Goal: Task Accomplishment & Management: Manage account settings

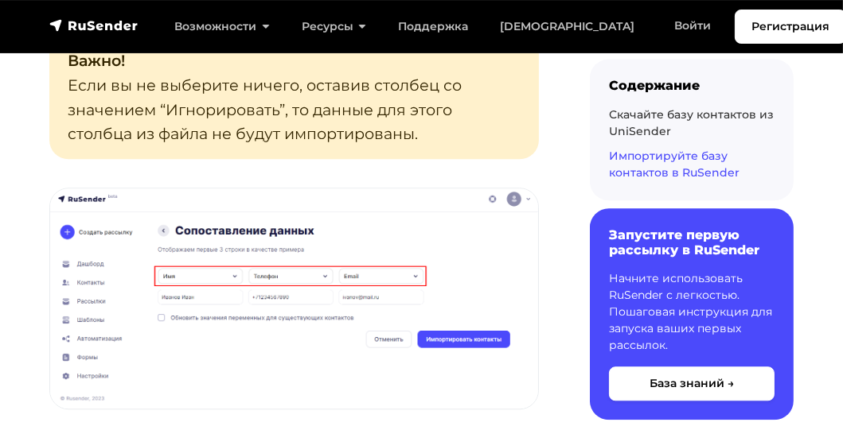
scroll to position [4853, 0]
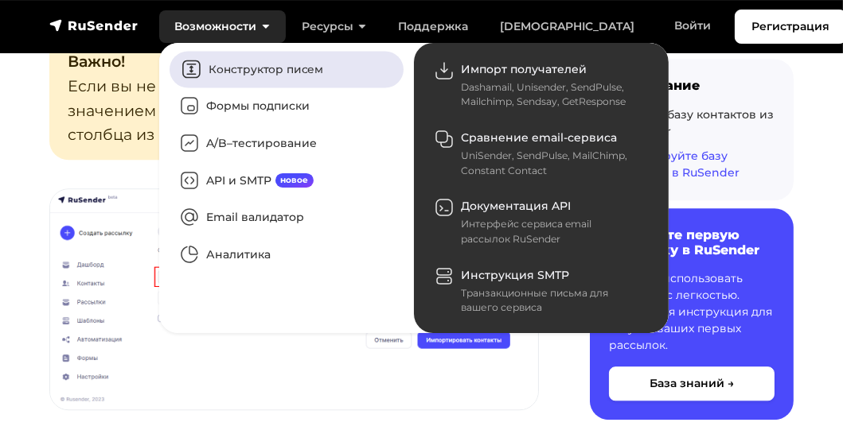
click at [232, 68] on link "Конструктор писем" at bounding box center [286, 69] width 234 height 37
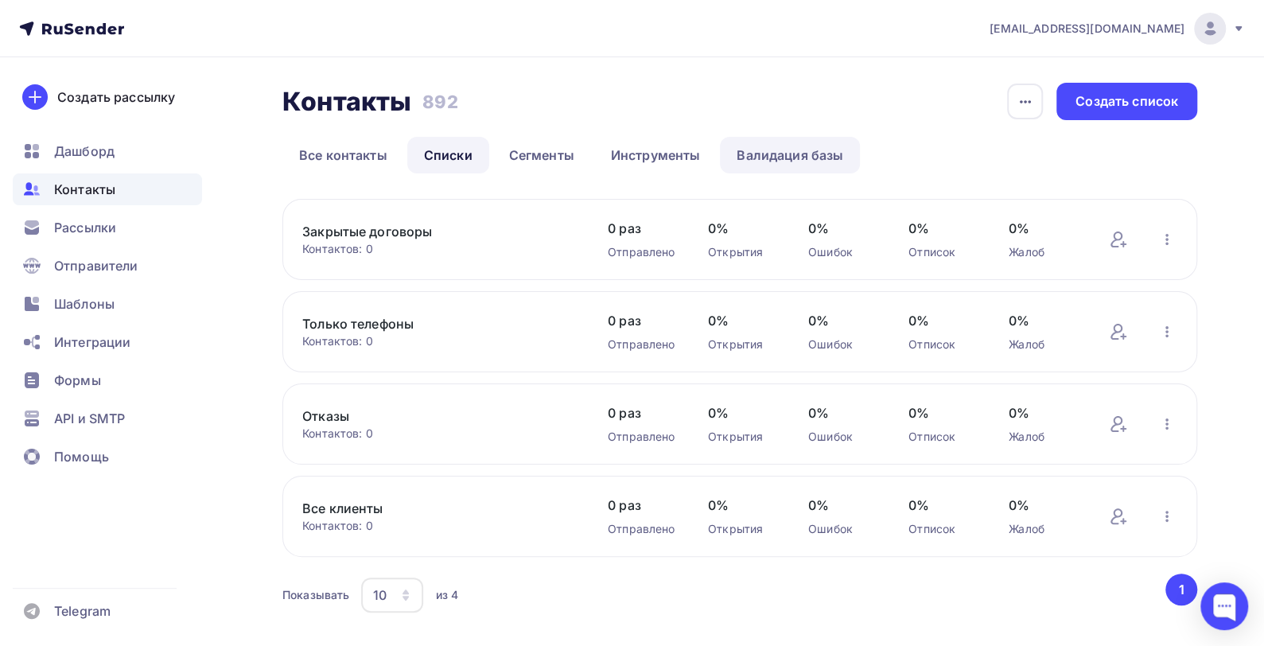
click at [783, 154] on link "Валидация базы" at bounding box center [790, 155] width 140 height 37
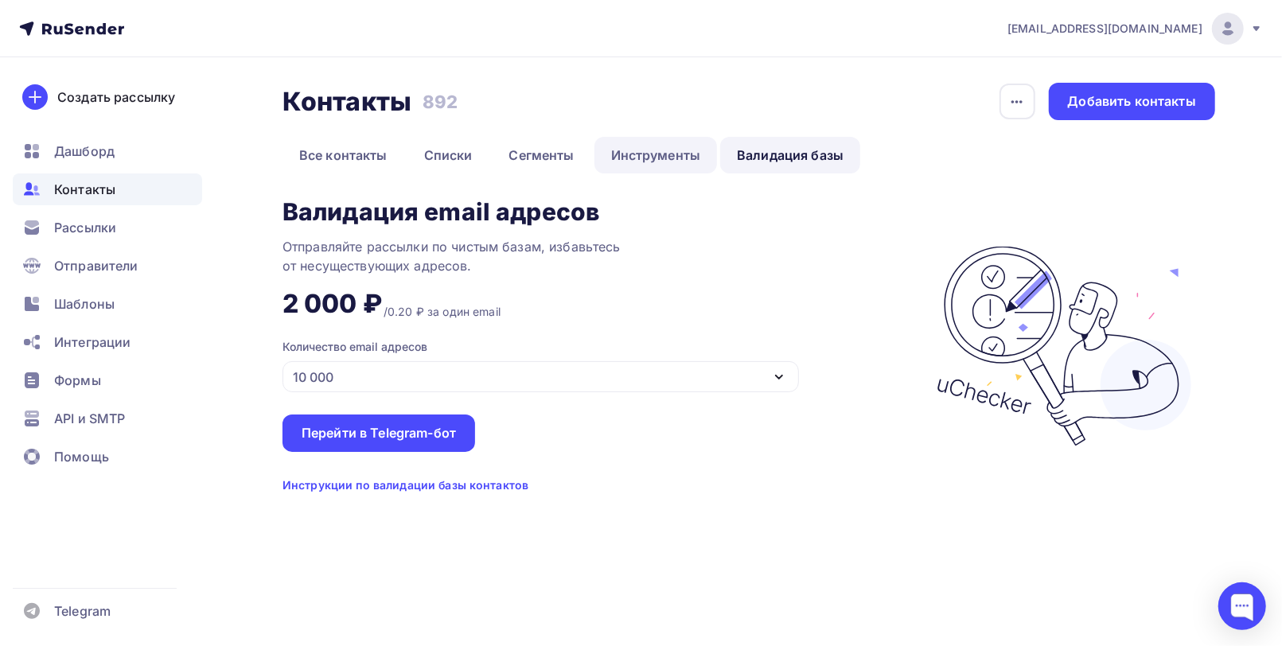
click at [635, 157] on link "Инструменты" at bounding box center [655, 155] width 123 height 37
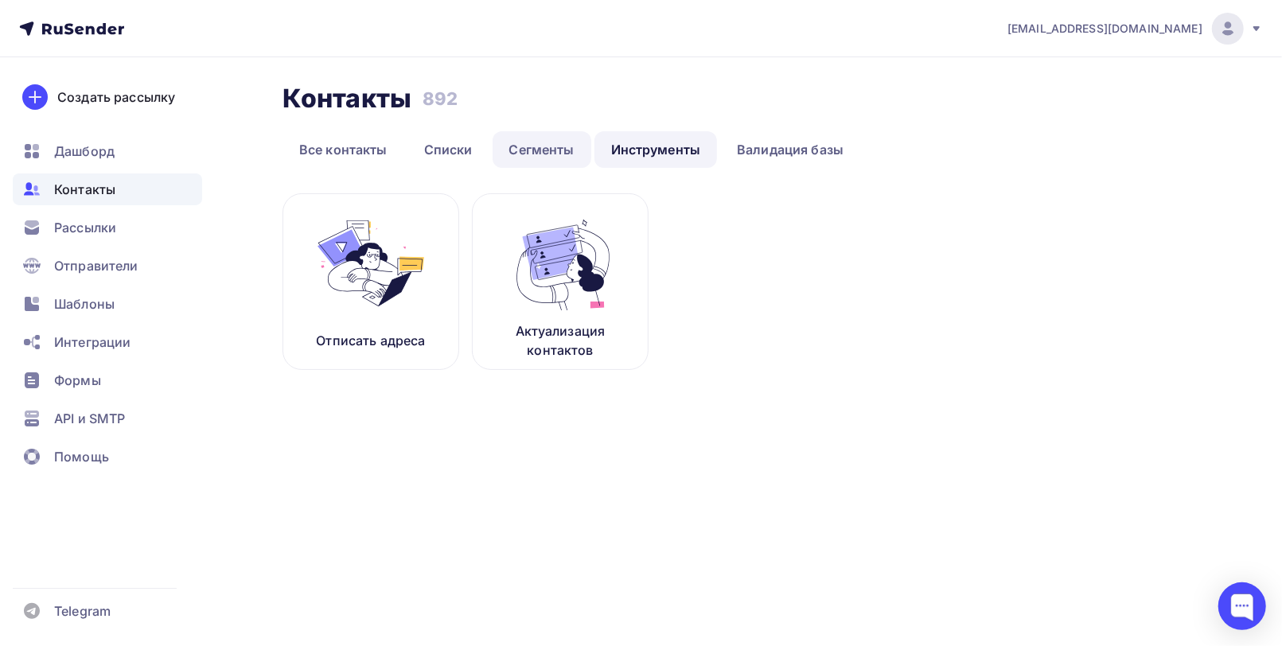
click at [544, 146] on link "Сегменты" at bounding box center [542, 149] width 99 height 37
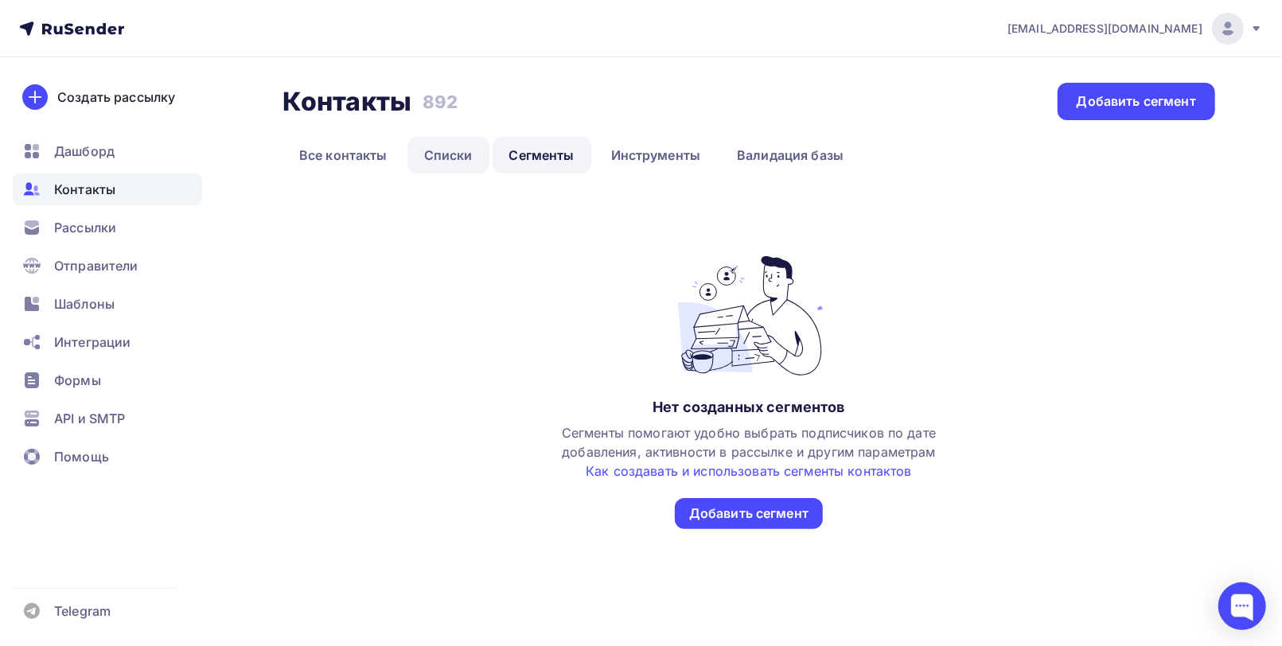
click at [445, 159] on link "Списки" at bounding box center [448, 155] width 82 height 37
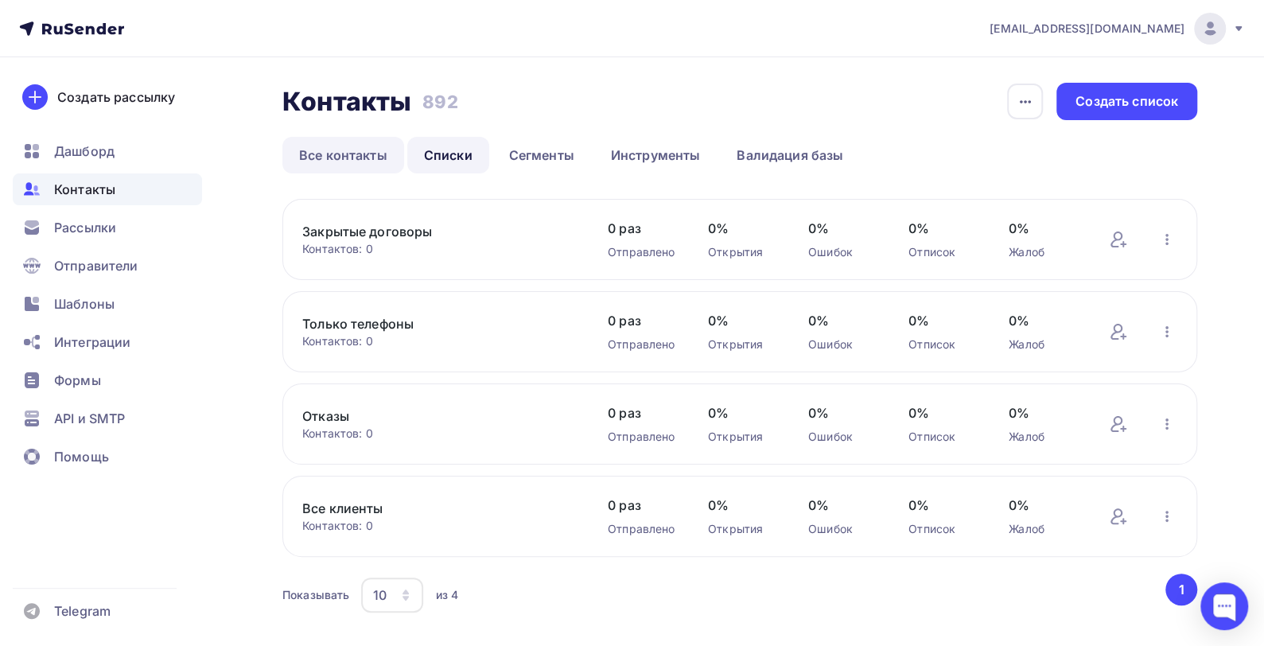
click at [355, 161] on link "Все контакты" at bounding box center [343, 155] width 122 height 37
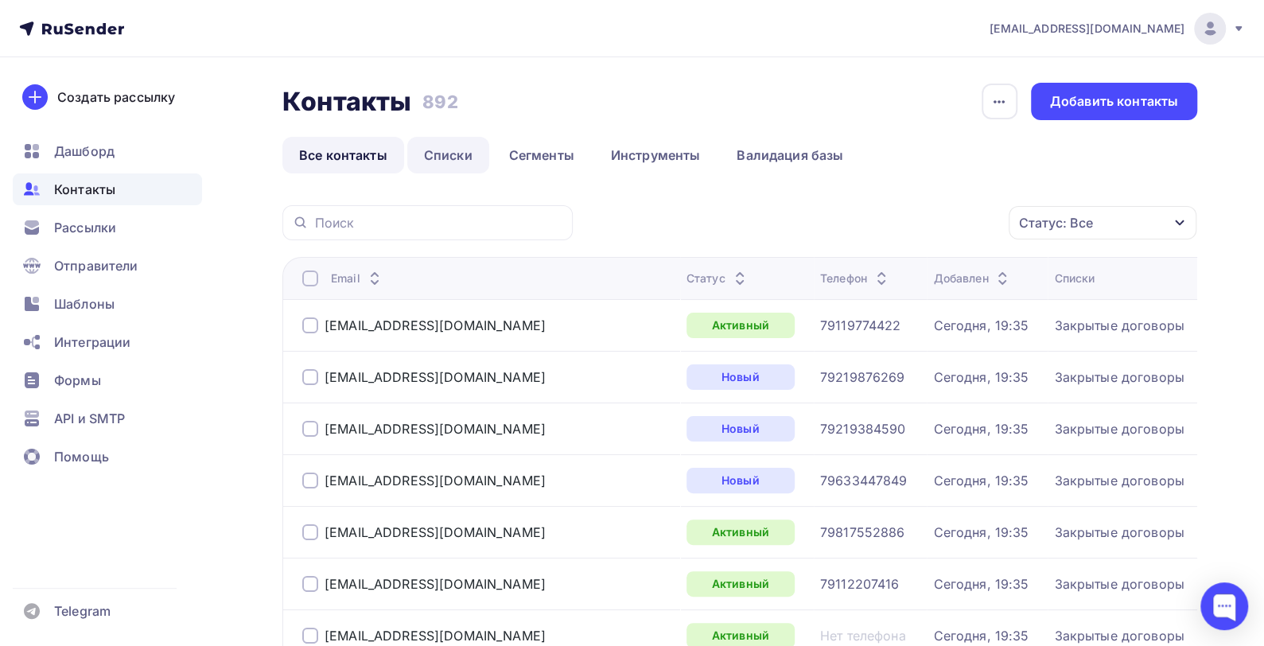
click at [454, 158] on link "Списки" at bounding box center [448, 155] width 82 height 37
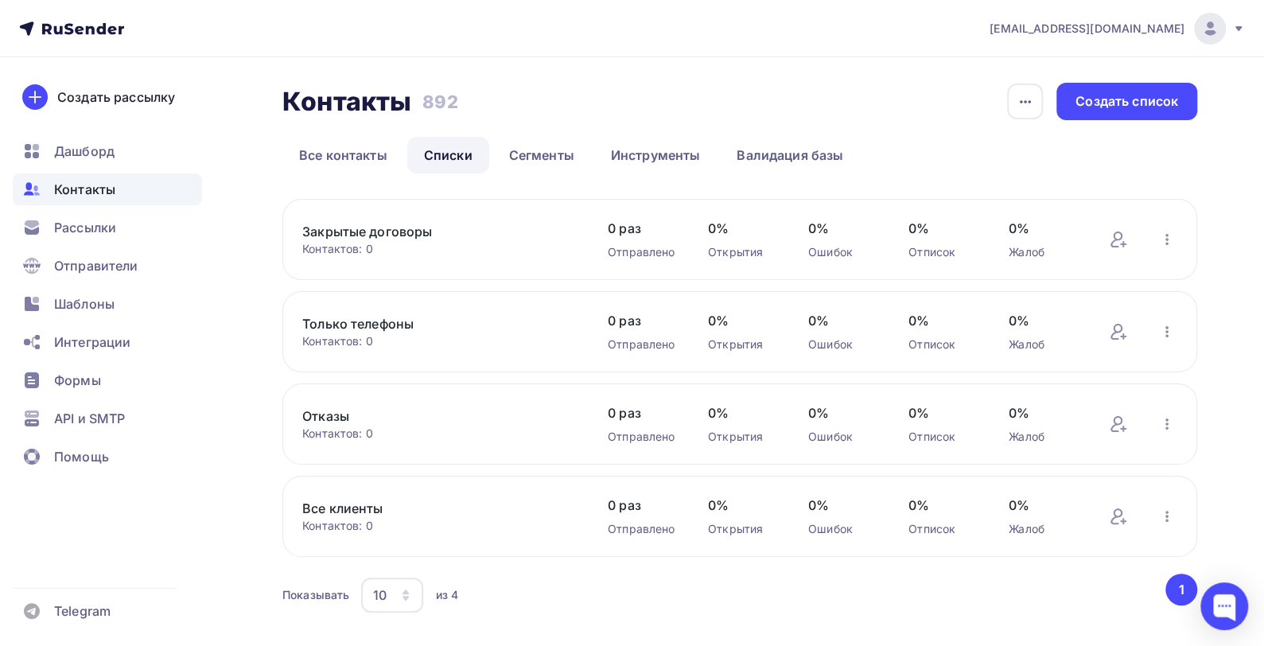
click at [349, 504] on link "Все клиенты" at bounding box center [437, 508] width 271 height 19
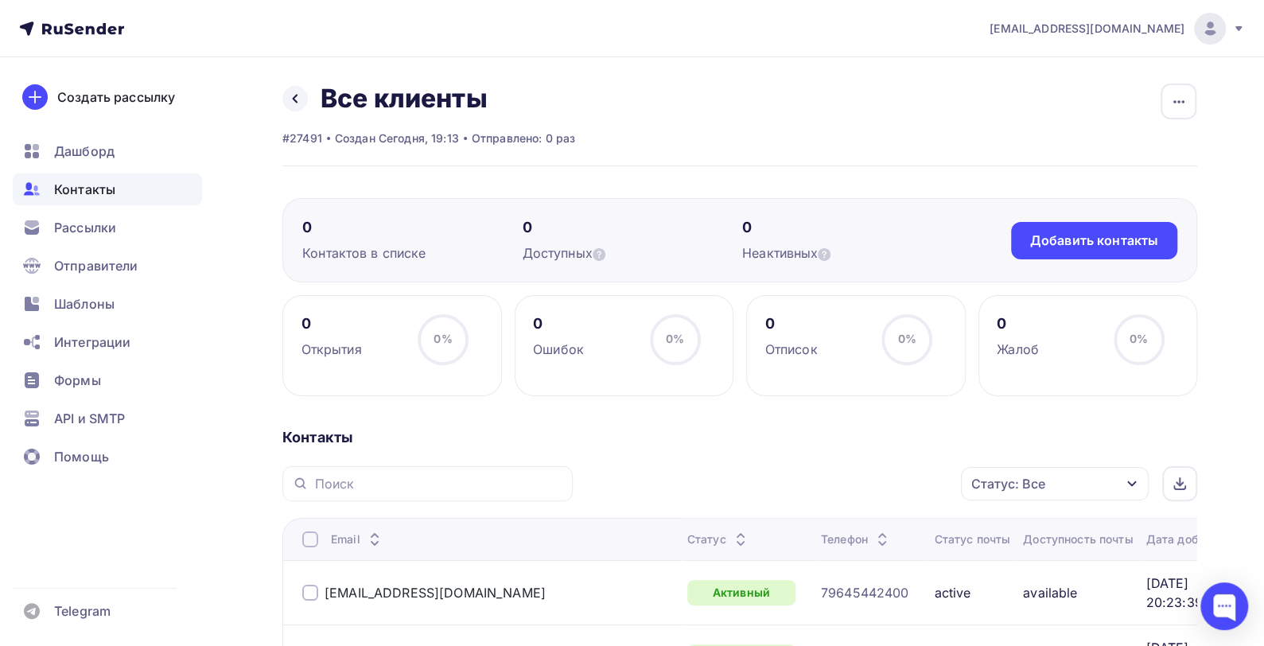
click at [306, 535] on div at bounding box center [310, 539] width 16 height 16
click at [309, 533] on div at bounding box center [310, 539] width 16 height 16
click at [297, 102] on icon at bounding box center [295, 98] width 13 height 13
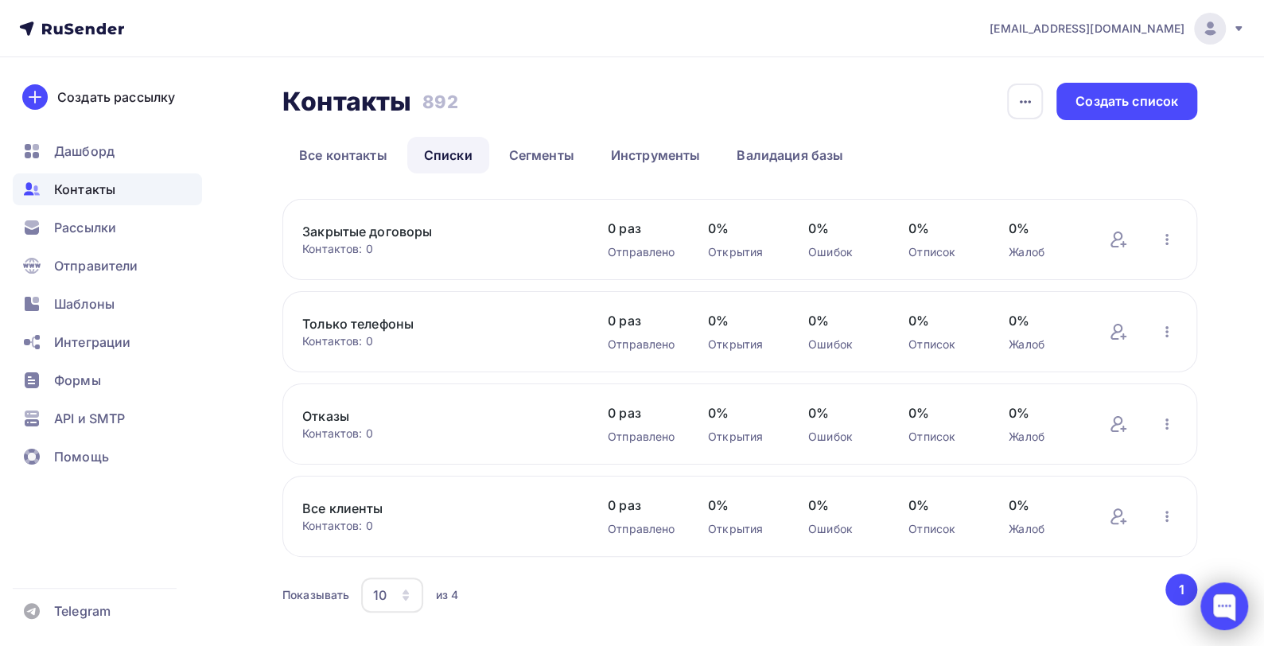
click at [1212, 604] on div at bounding box center [1225, 606] width 48 height 48
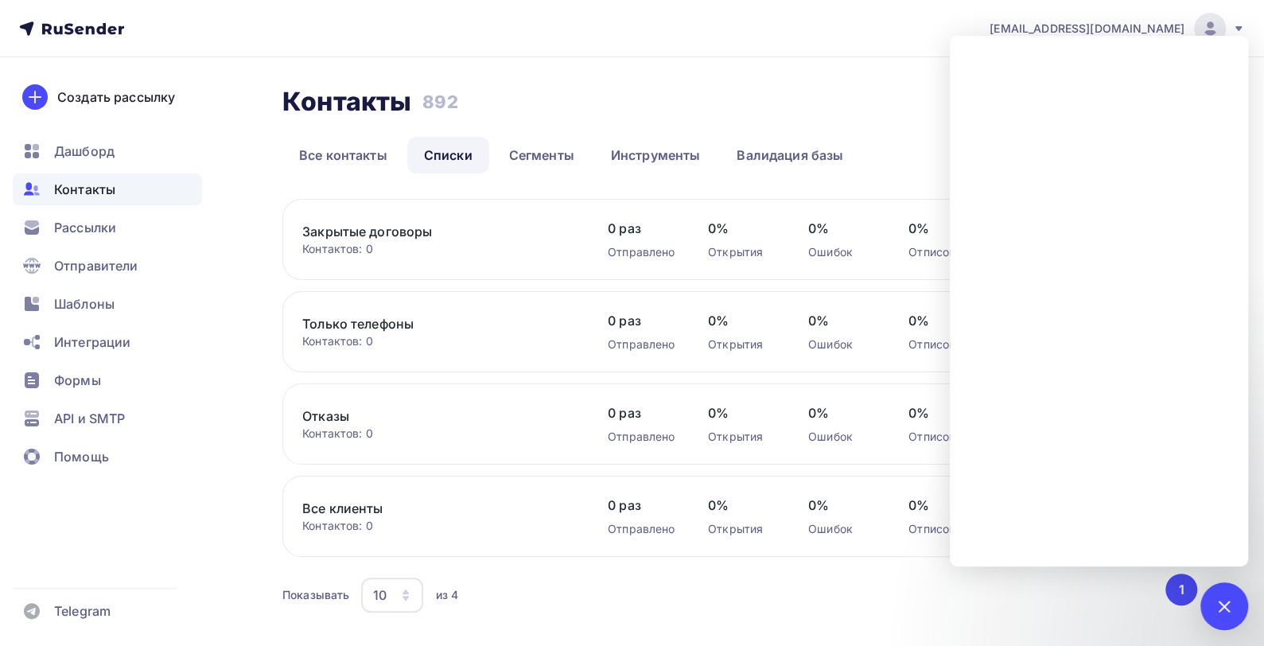
click at [817, 85] on div "Контакты Контакты 892 892 История импорта Создать список" at bounding box center [739, 101] width 915 height 37
click at [90, 306] on span "Шаблоны" at bounding box center [84, 303] width 60 height 19
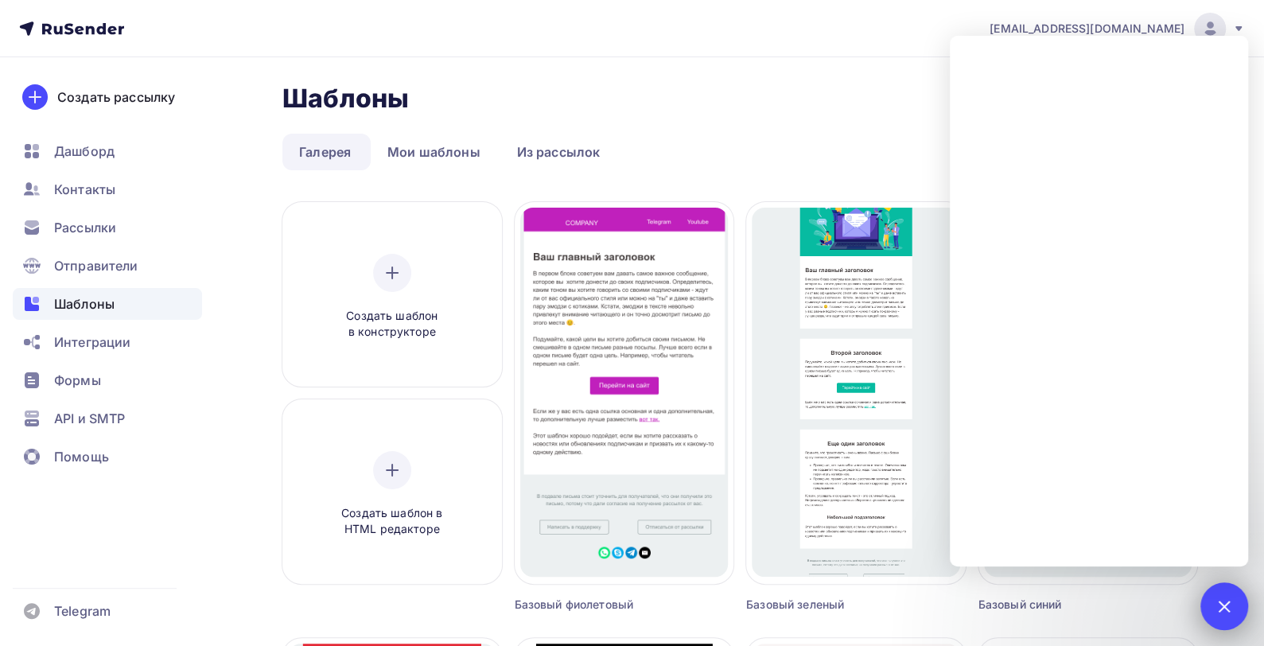
click at [1227, 599] on div at bounding box center [1223, 605] width 21 height 21
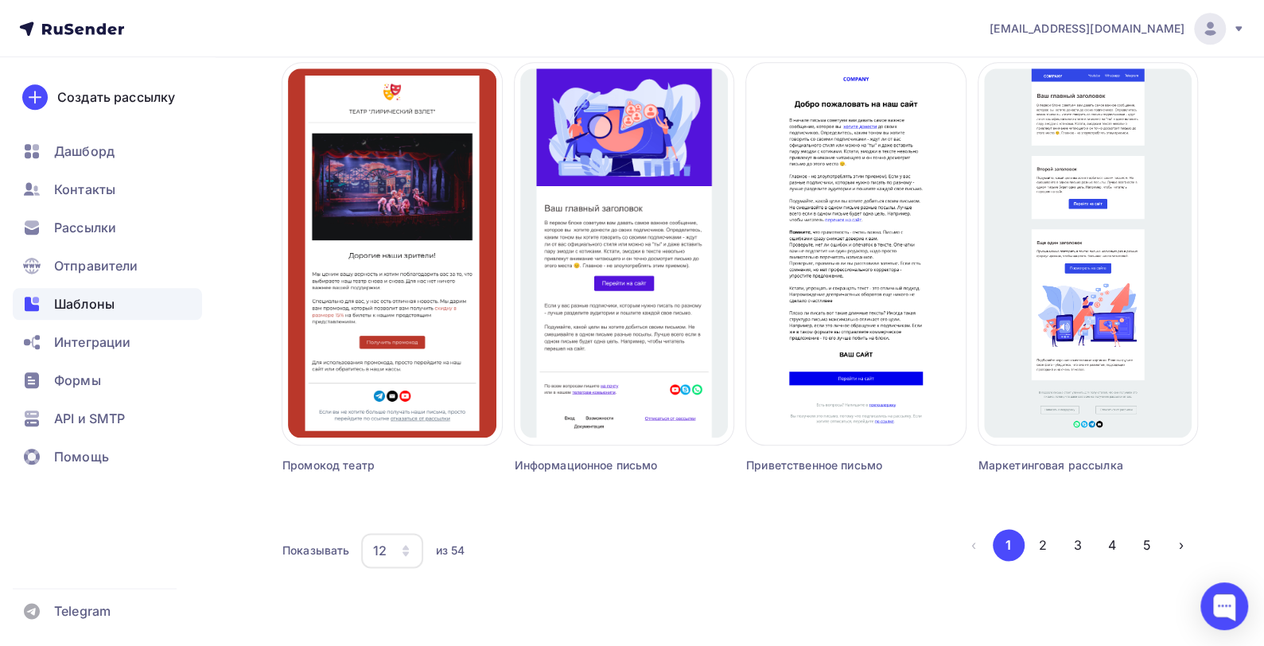
scroll to position [1018, 0]
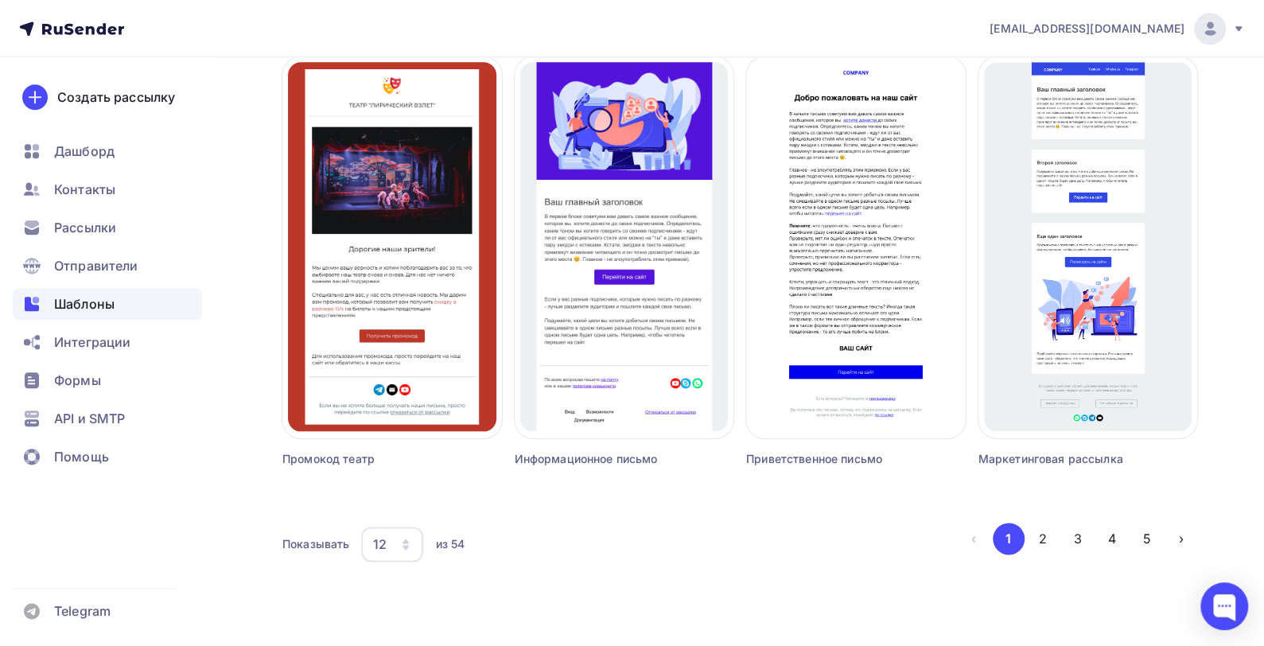
click at [407, 546] on icon "button" at bounding box center [406, 547] width 6 height 5
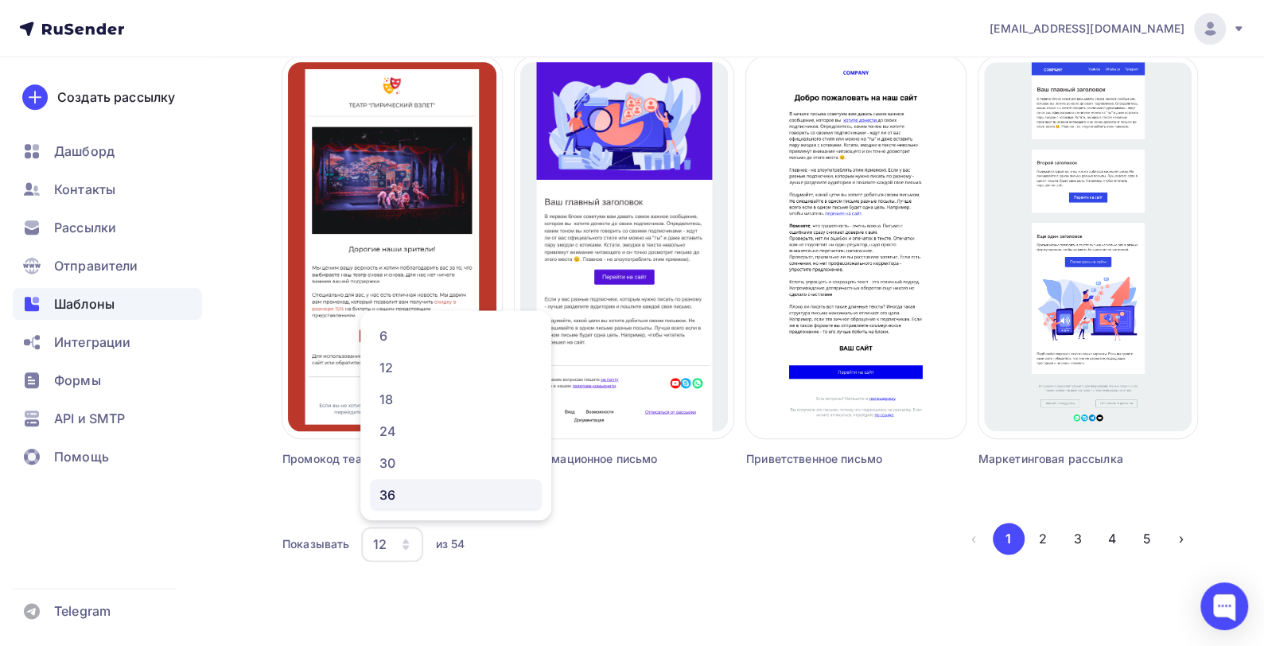
click at [403, 493] on div "36" at bounding box center [456, 494] width 153 height 19
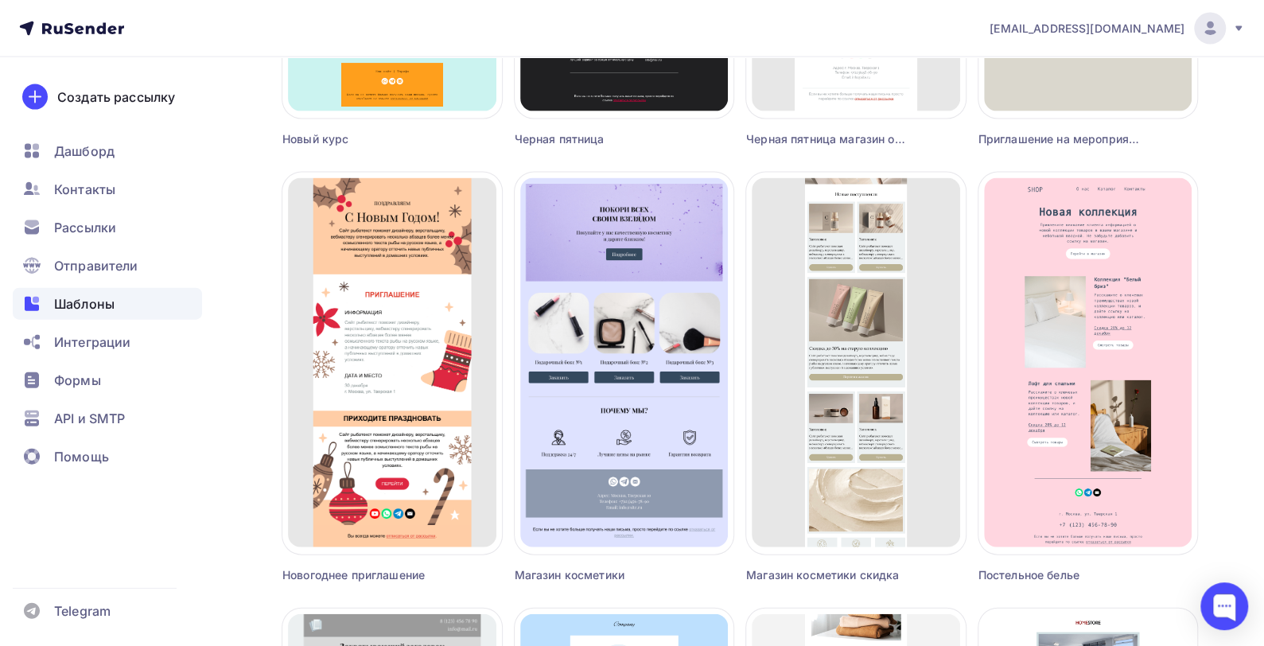
scroll to position [2211, 0]
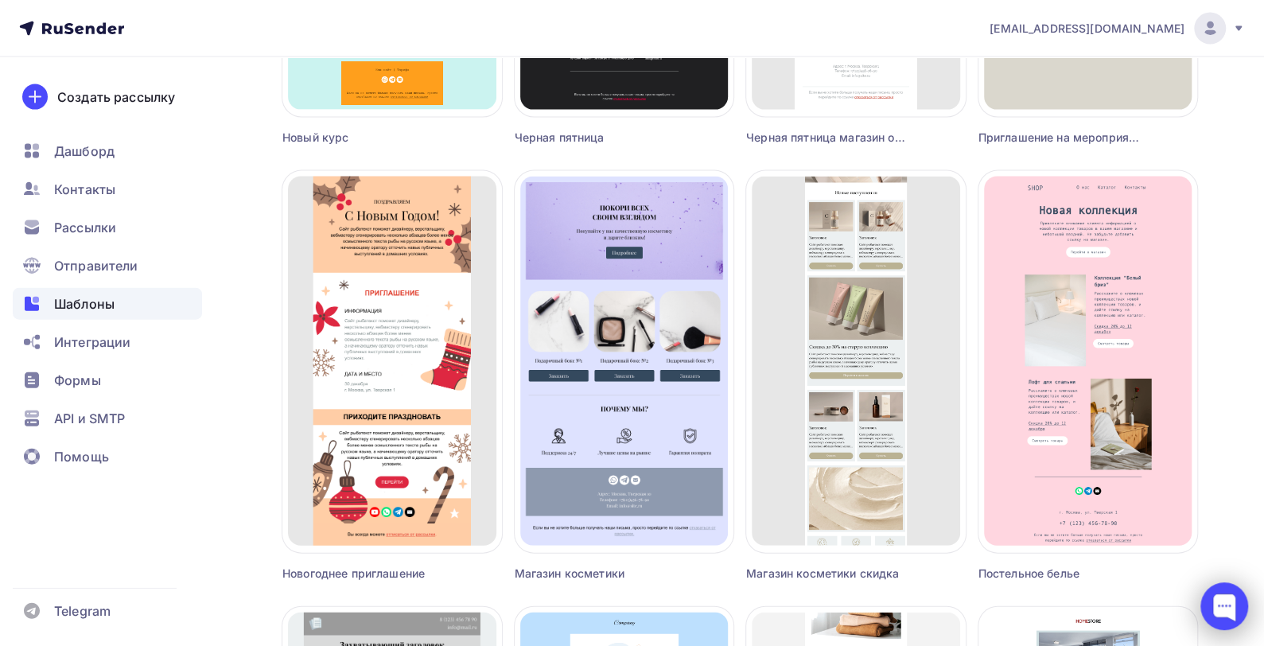
click at [1217, 605] on div at bounding box center [1225, 606] width 48 height 48
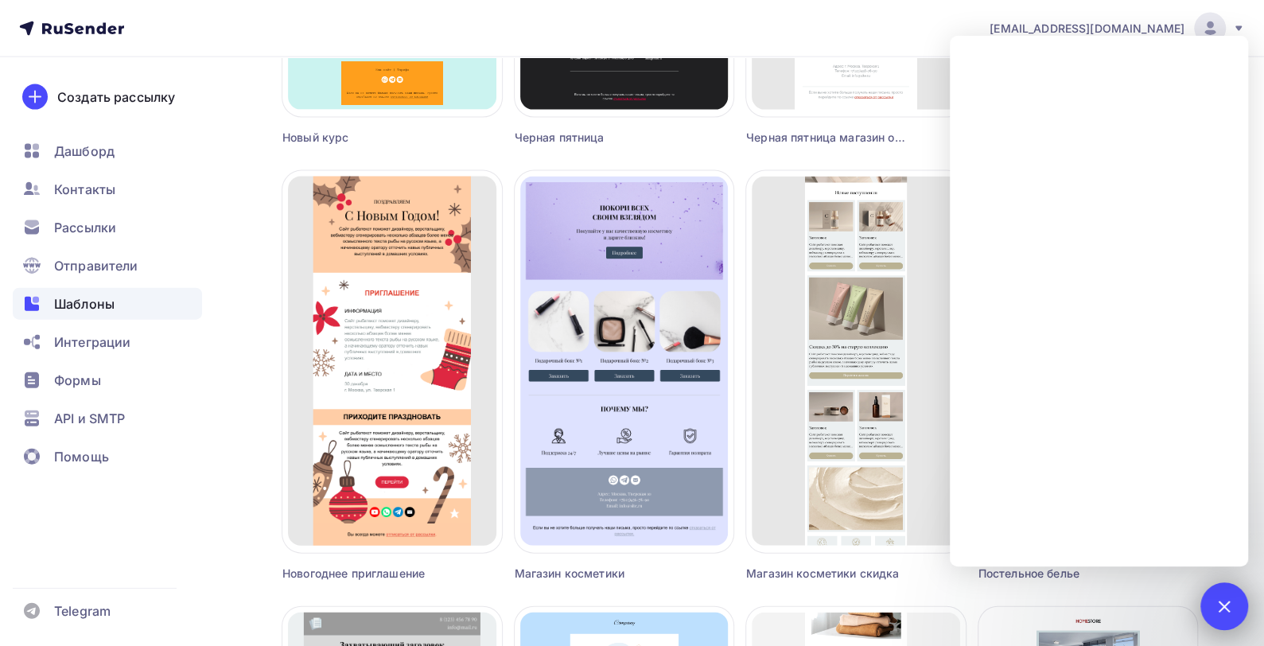
click at [1224, 610] on div at bounding box center [1223, 605] width 21 height 21
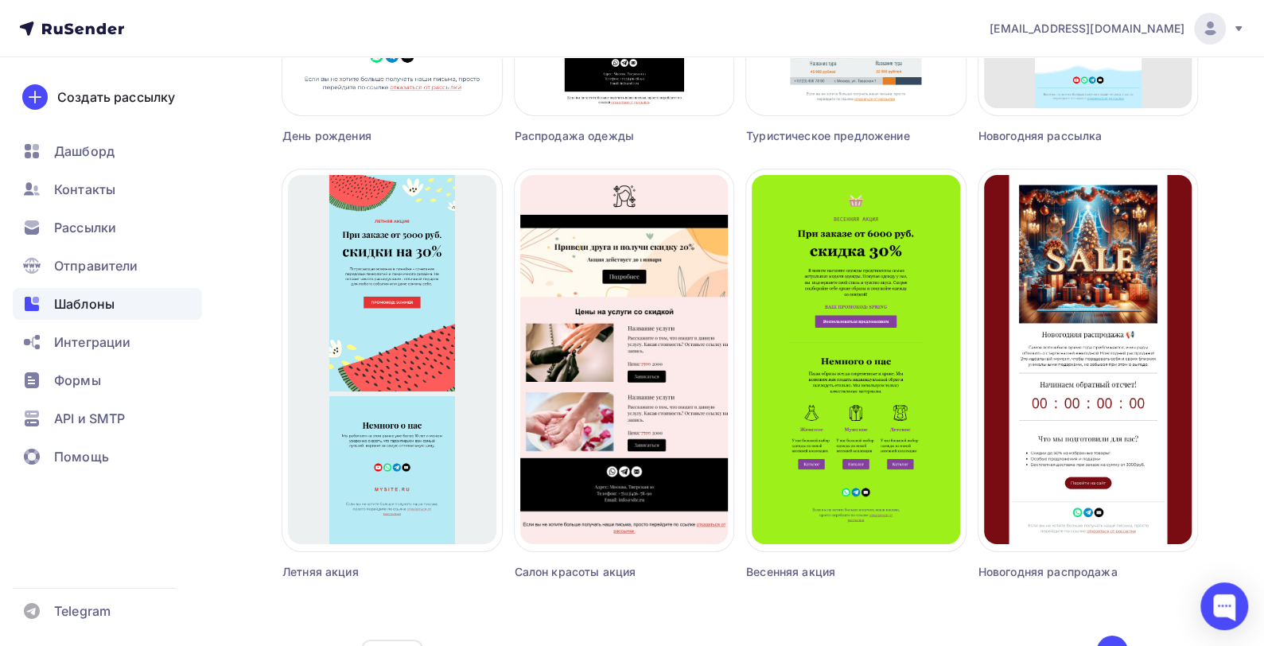
scroll to position [3524, 0]
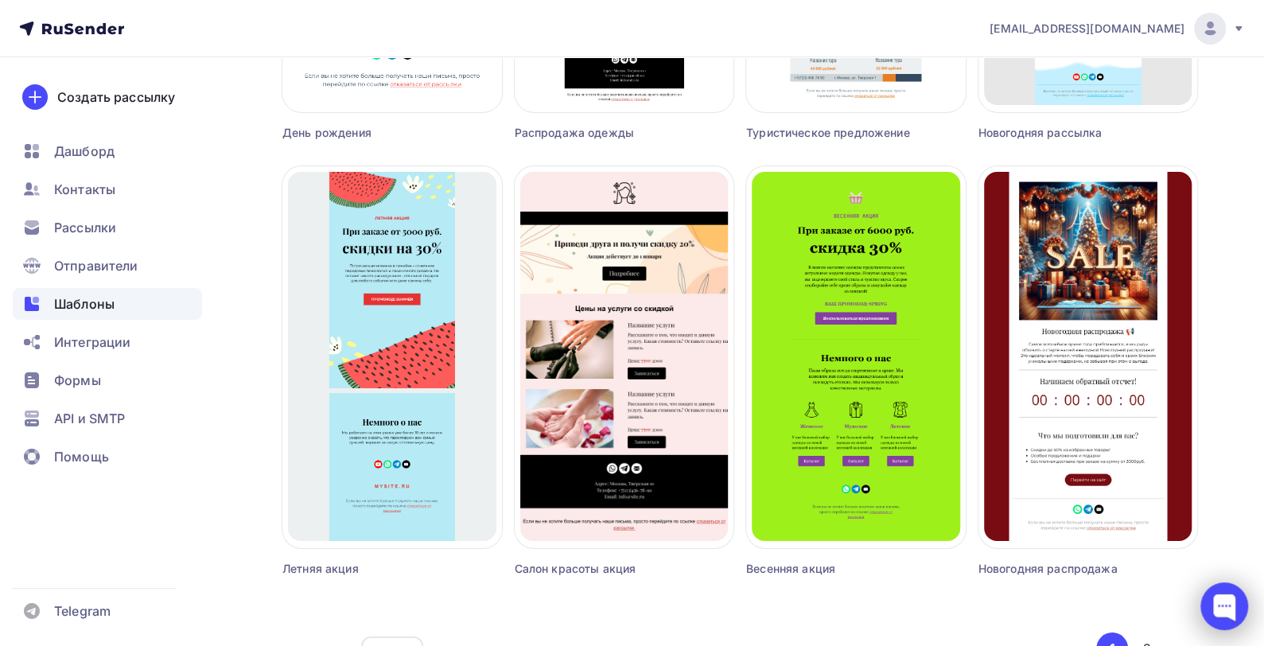
click at [1230, 609] on div at bounding box center [1225, 606] width 48 height 48
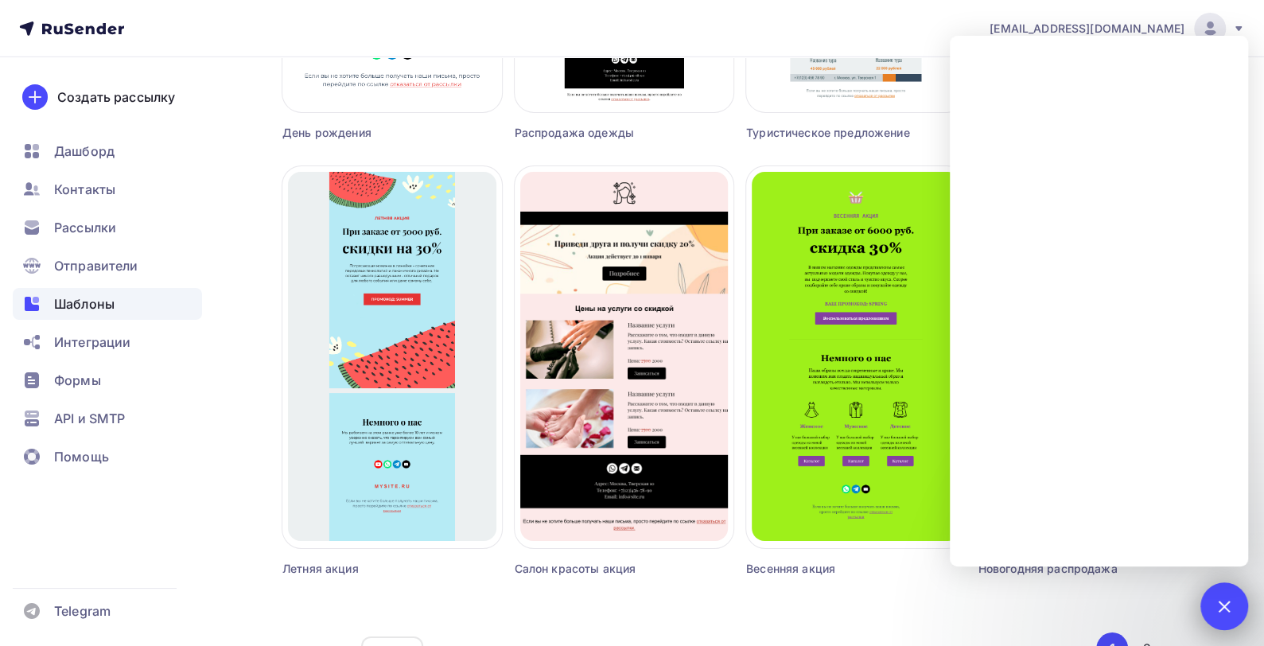
click at [1230, 609] on div at bounding box center [1223, 605] width 21 height 21
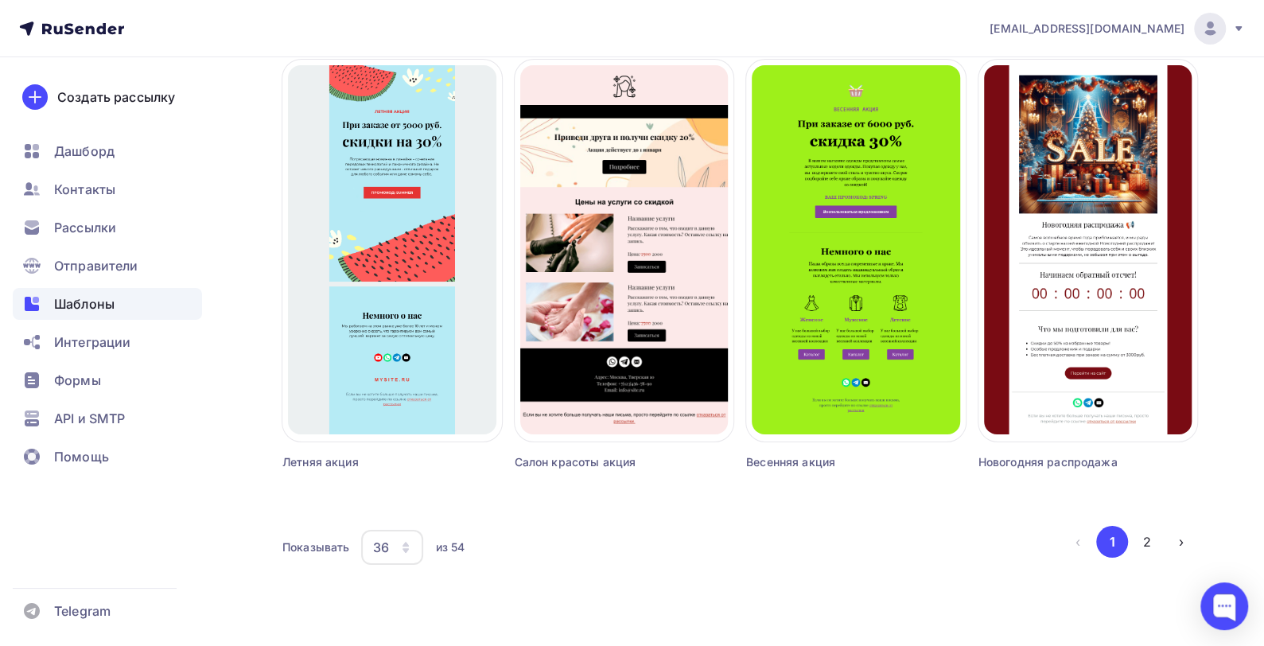
scroll to position [3633, 0]
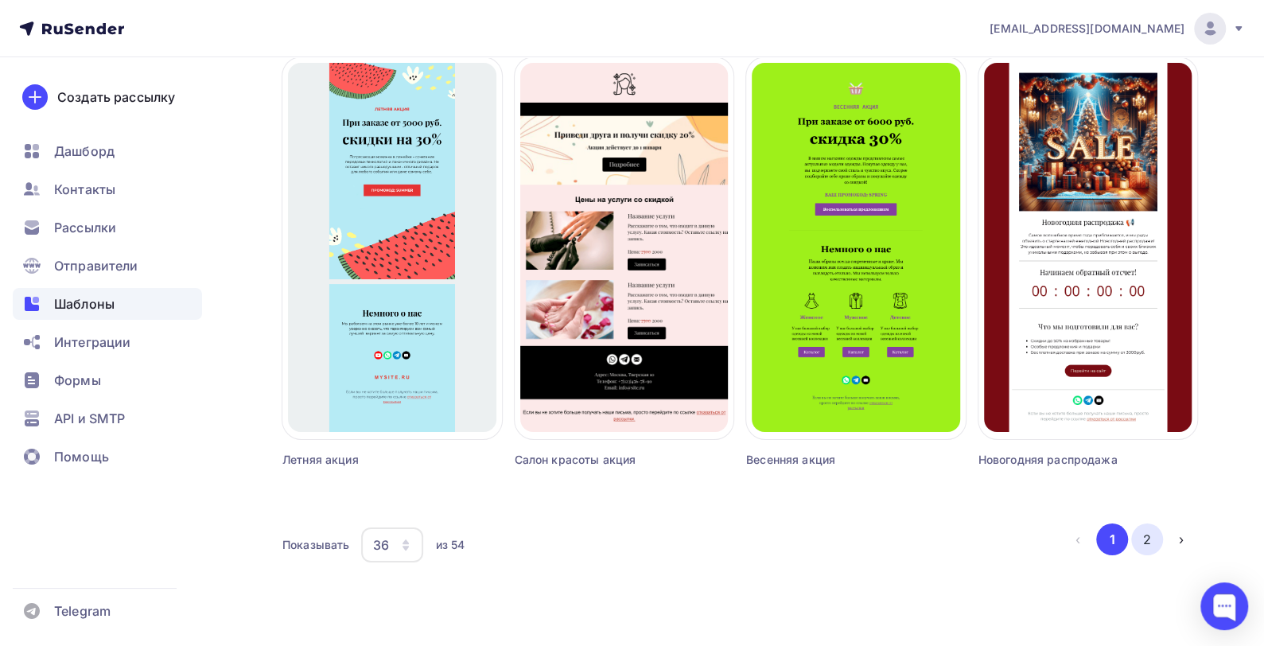
click at [1143, 535] on button "2" at bounding box center [1147, 540] width 32 height 32
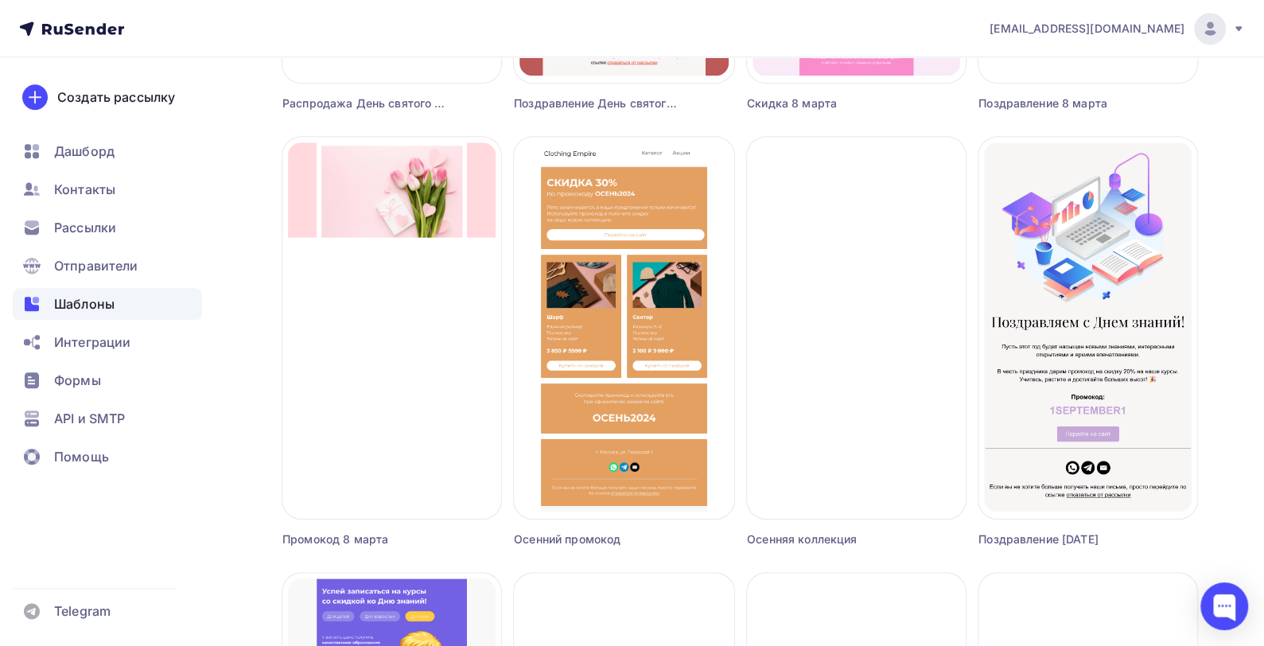
scroll to position [934, 0]
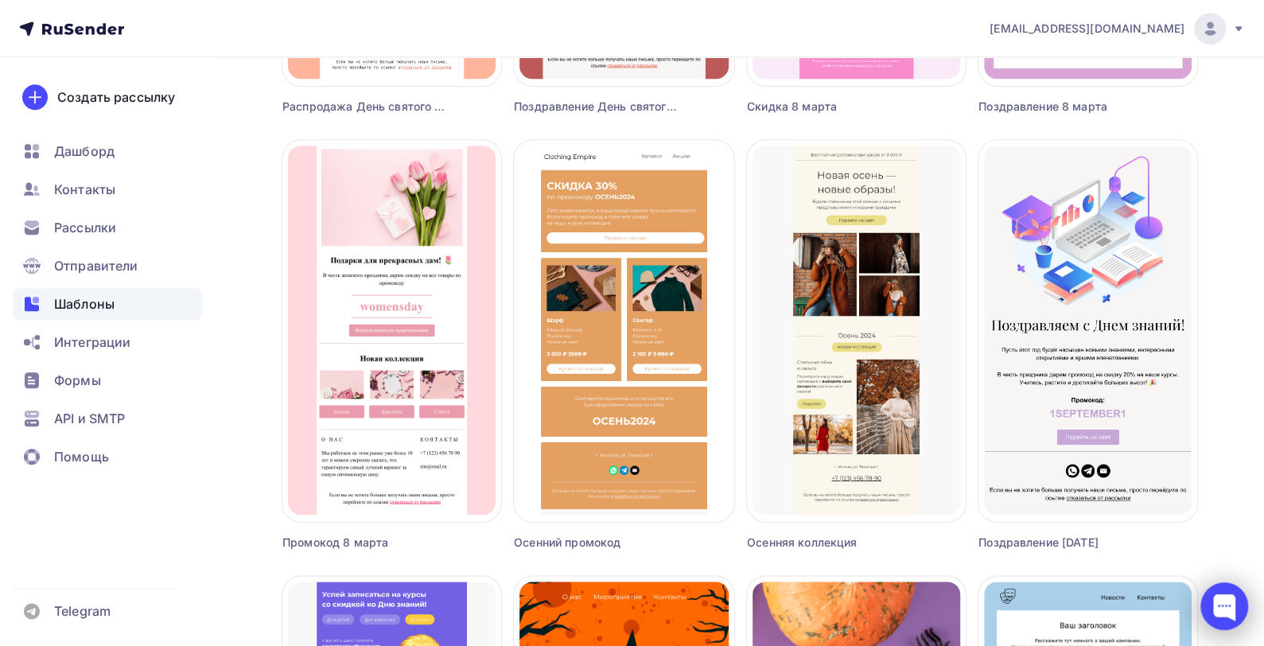
click at [1225, 612] on div at bounding box center [1225, 606] width 48 height 48
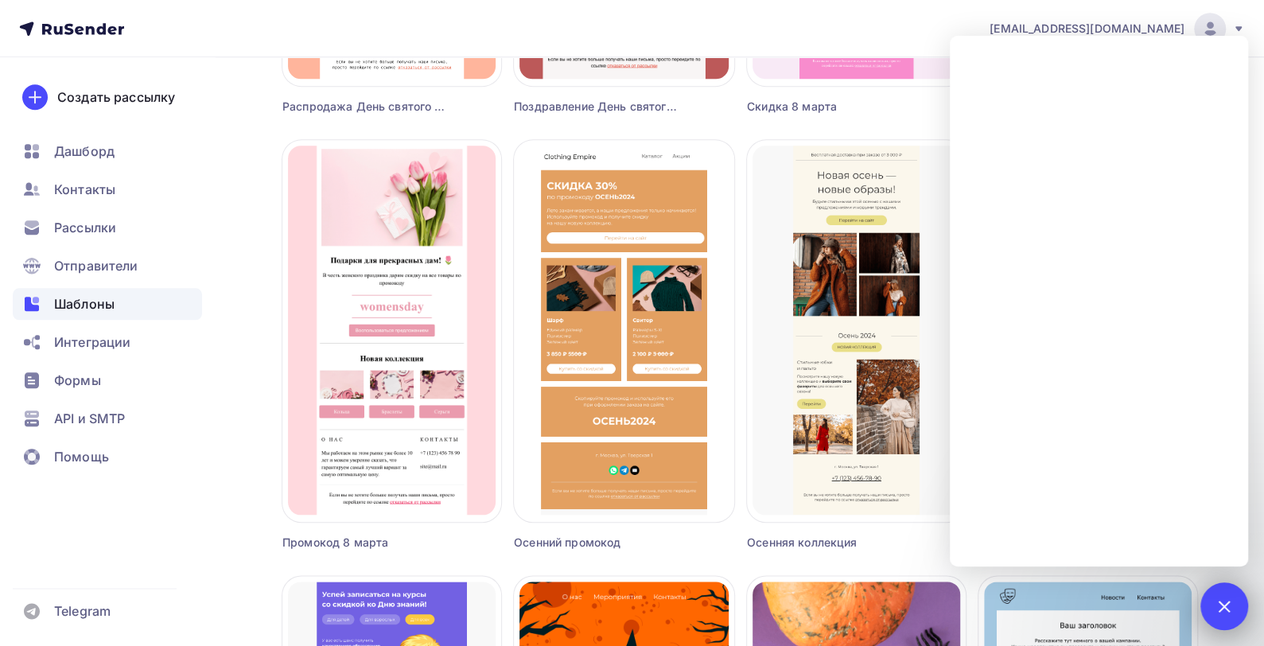
click at [1226, 612] on div at bounding box center [1223, 605] width 21 height 21
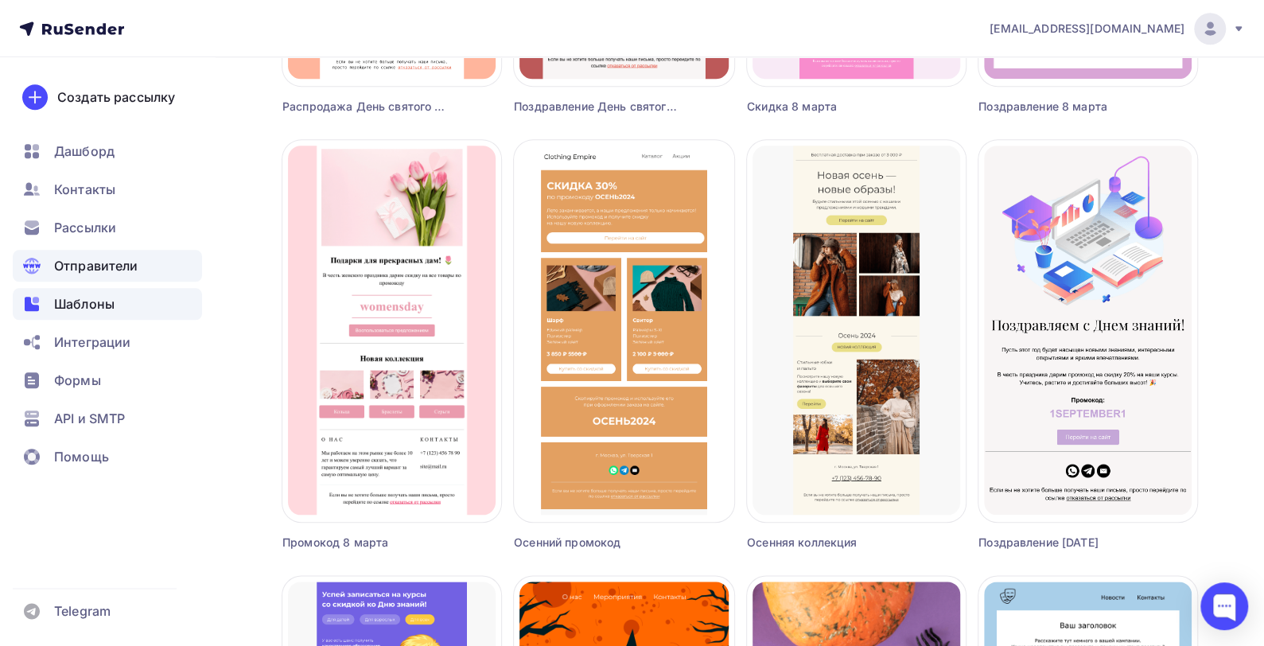
click at [76, 270] on span "Отправители" at bounding box center [96, 265] width 84 height 19
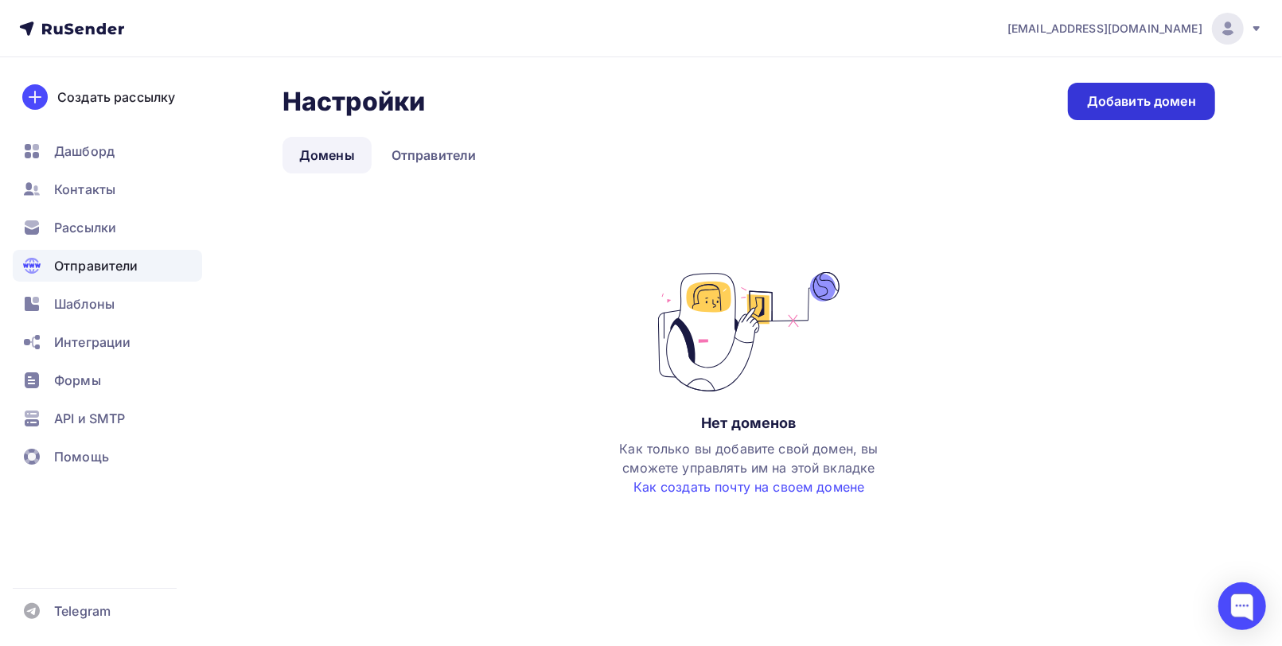
click at [1115, 98] on div "Добавить домен" at bounding box center [1141, 101] width 109 height 18
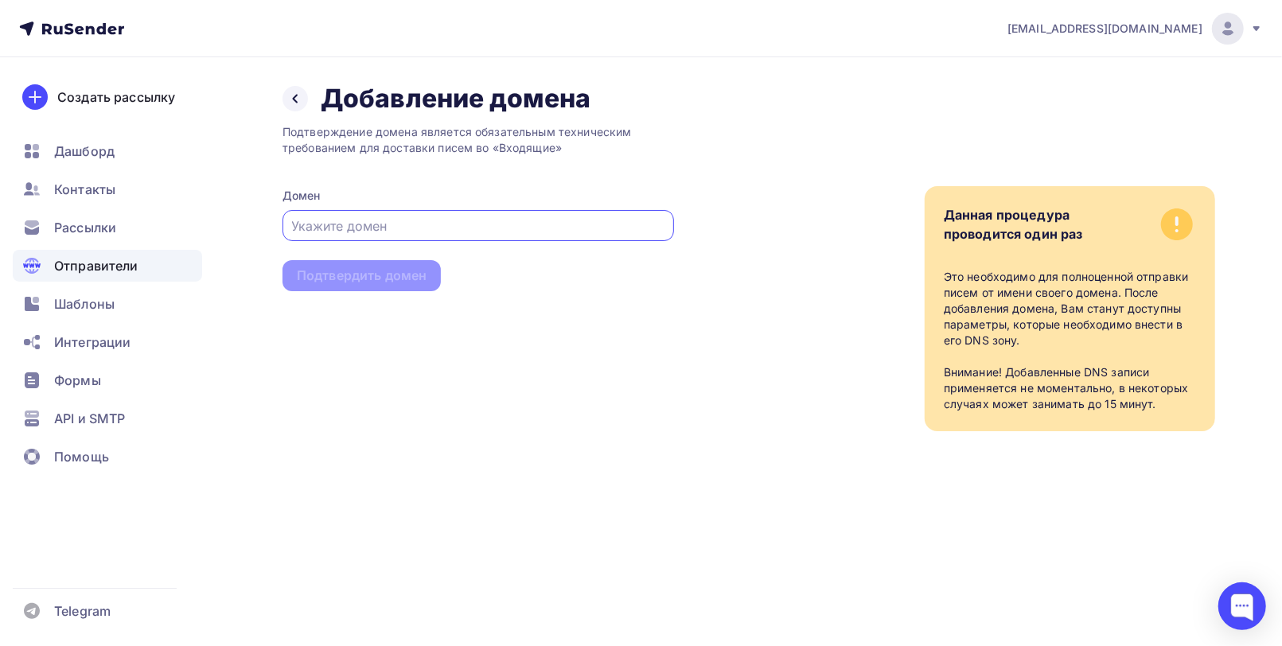
paste input "https://3woodd.com/"
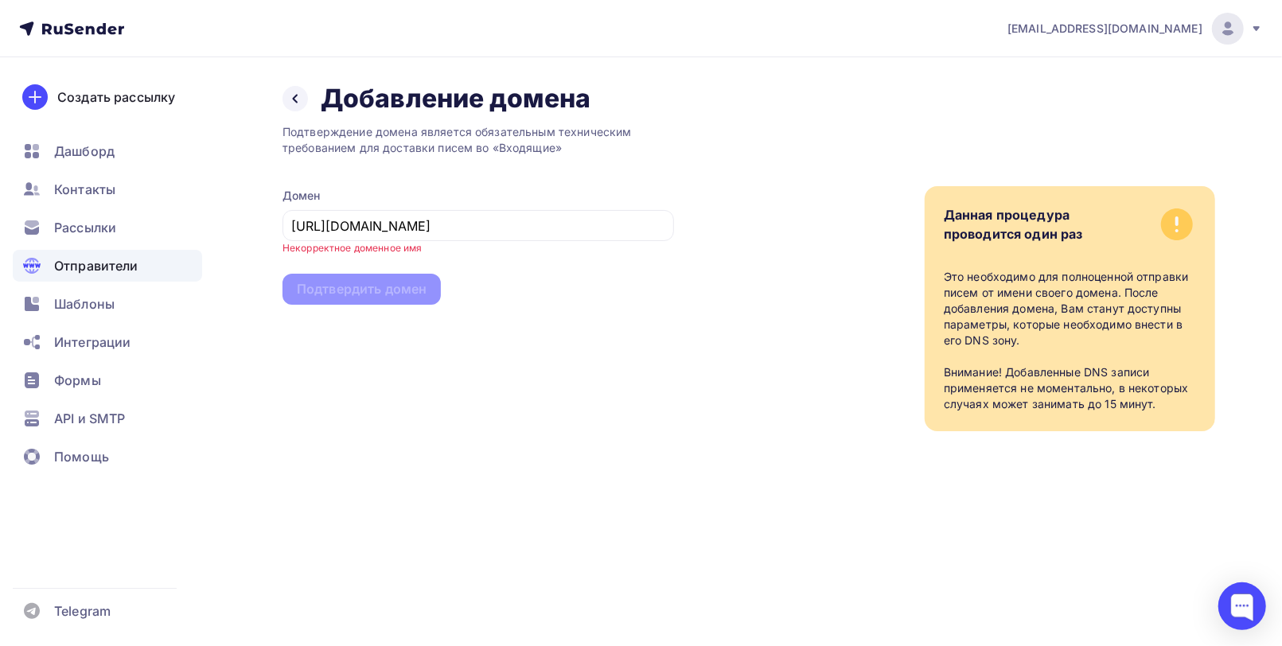
click at [551, 348] on div "Подтверждение домена является обязательным техническим требованием для доставки…" at bounding box center [477, 273] width 391 height 317
drag, startPoint x: 335, startPoint y: 225, endPoint x: 345, endPoint y: 223, distance: 9.8
click at [336, 224] on input "https://3woodd.com" at bounding box center [478, 225] width 373 height 19
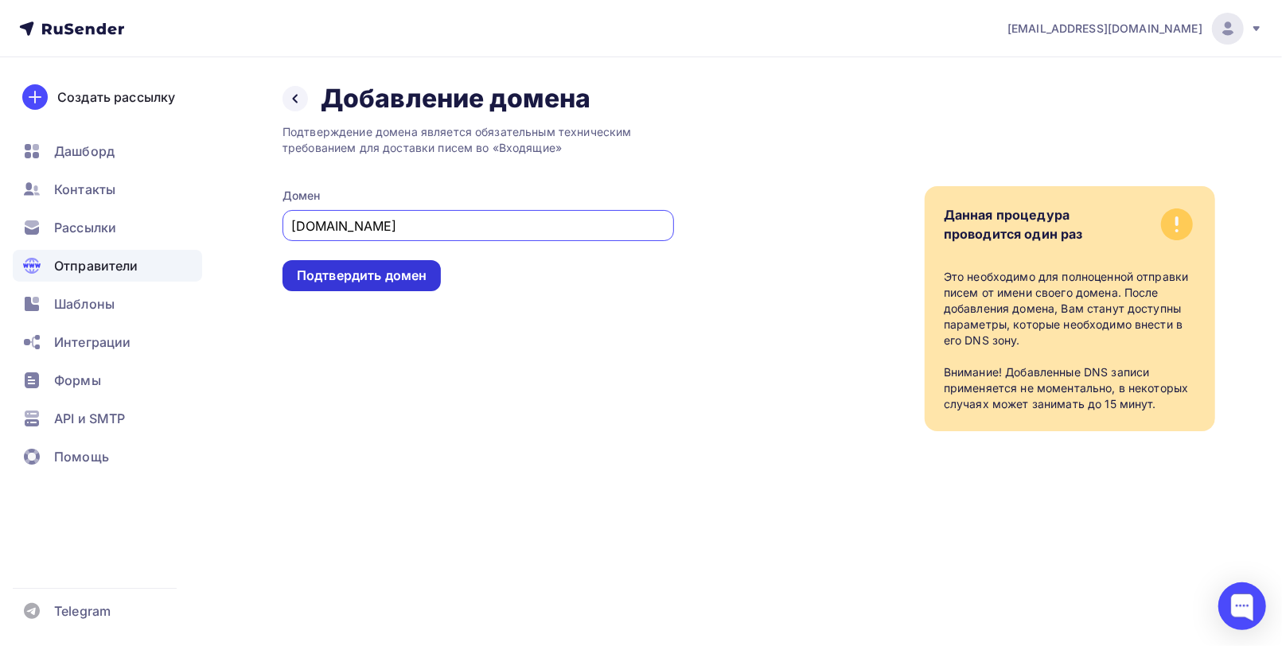
type input "3woodd.com"
click at [380, 278] on div "Подтвердить домен" at bounding box center [362, 276] width 130 height 18
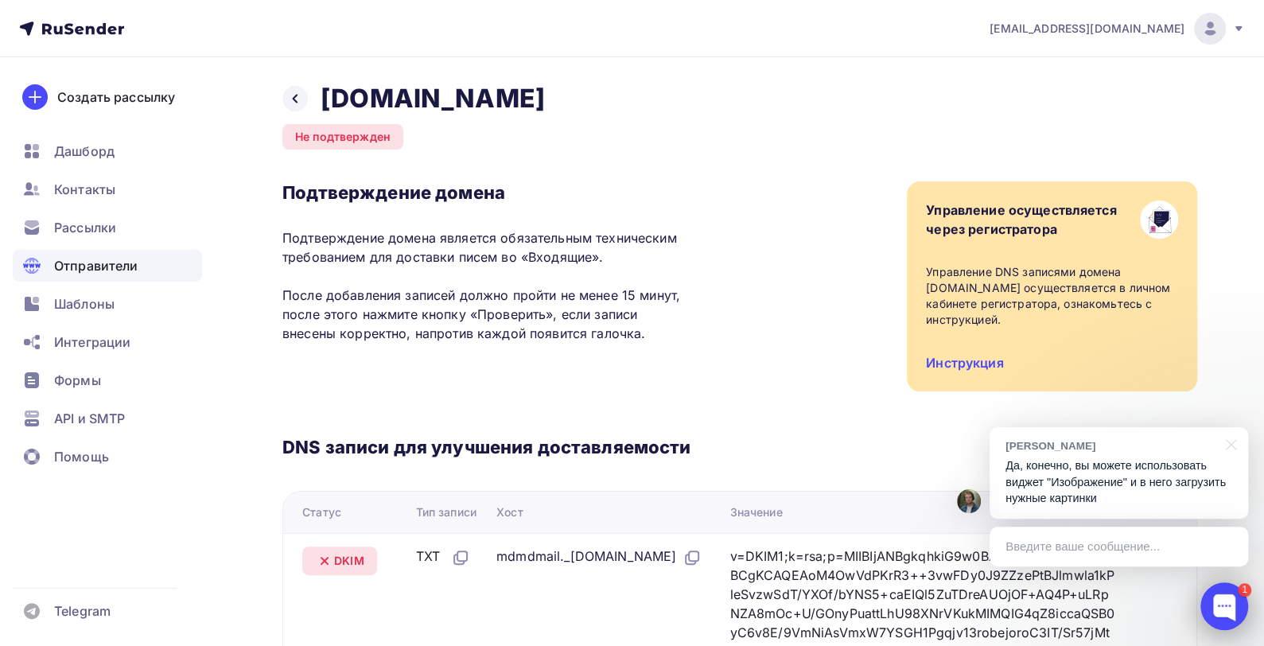
click at [1228, 607] on div at bounding box center [1225, 606] width 48 height 48
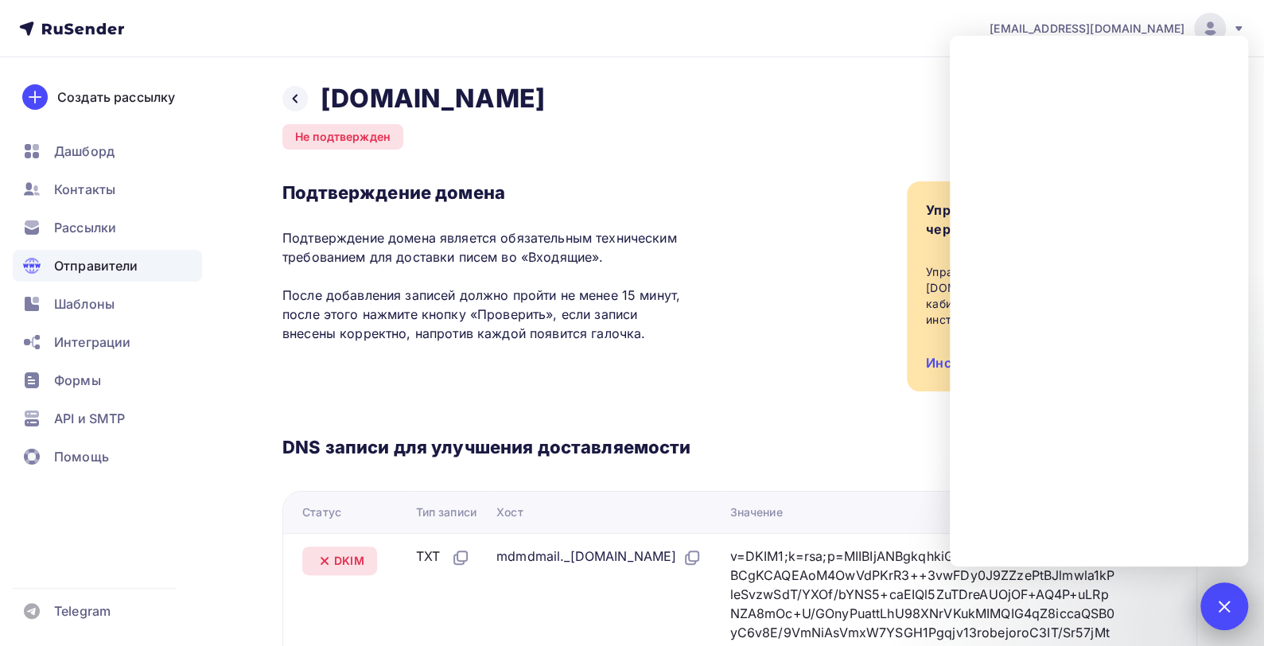
click at [1235, 594] on div "1" at bounding box center [1225, 606] width 48 height 48
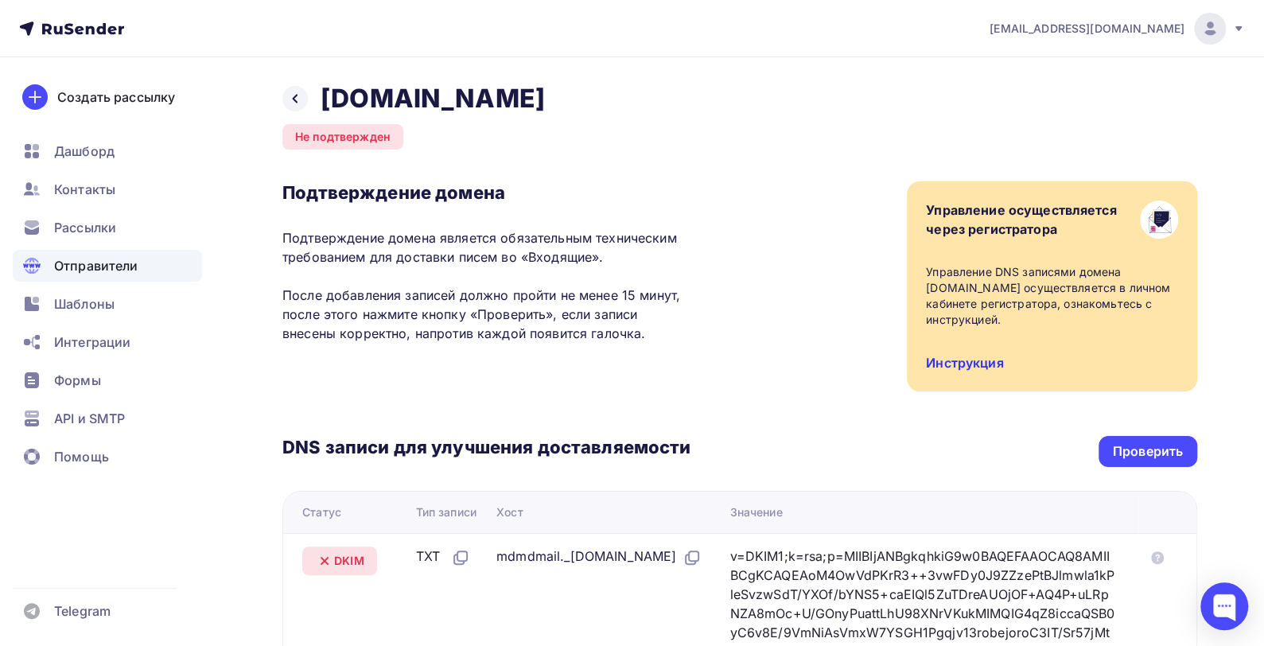
click at [956, 360] on link "Инструкция" at bounding box center [964, 363] width 77 height 16
click at [1233, 604] on div at bounding box center [1225, 606] width 48 height 48
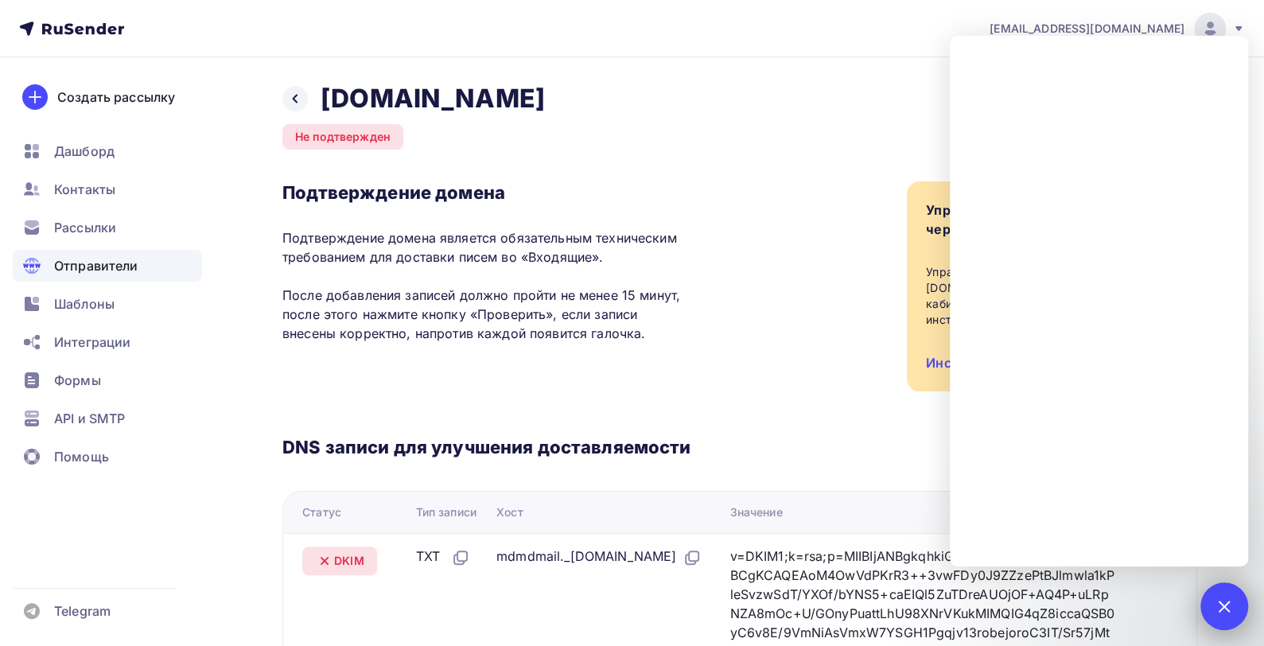
click at [1232, 603] on div at bounding box center [1223, 605] width 21 height 21
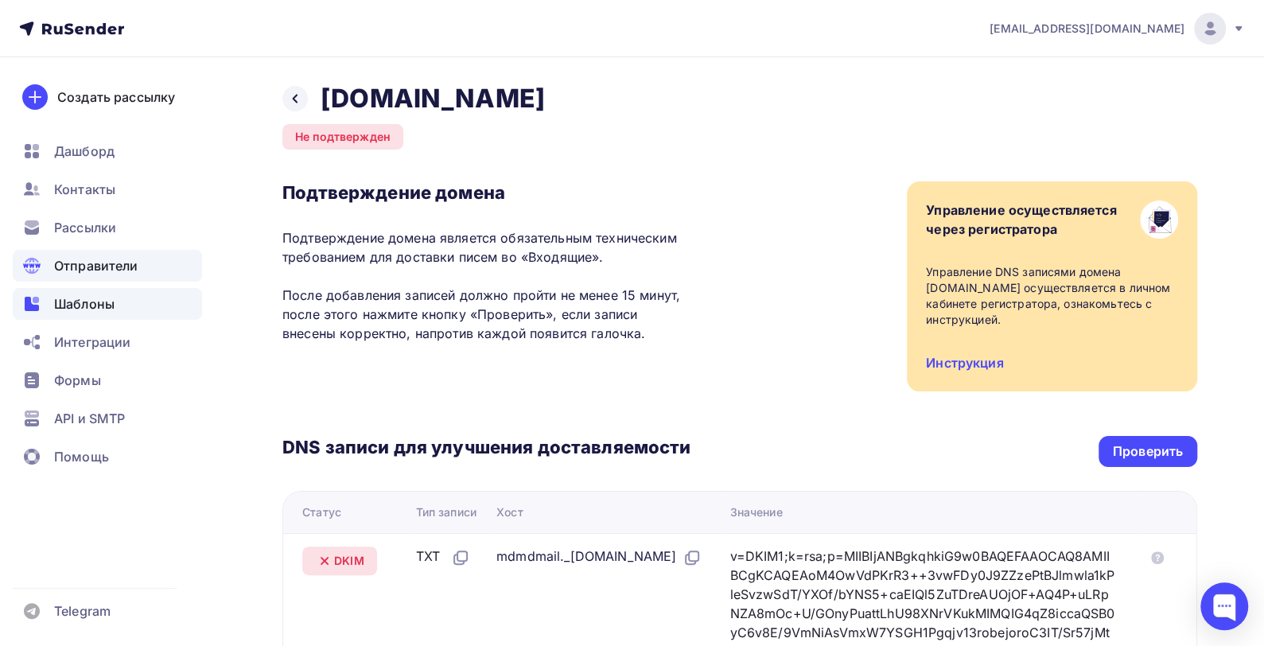
click at [70, 298] on span "Шаблоны" at bounding box center [84, 303] width 60 height 19
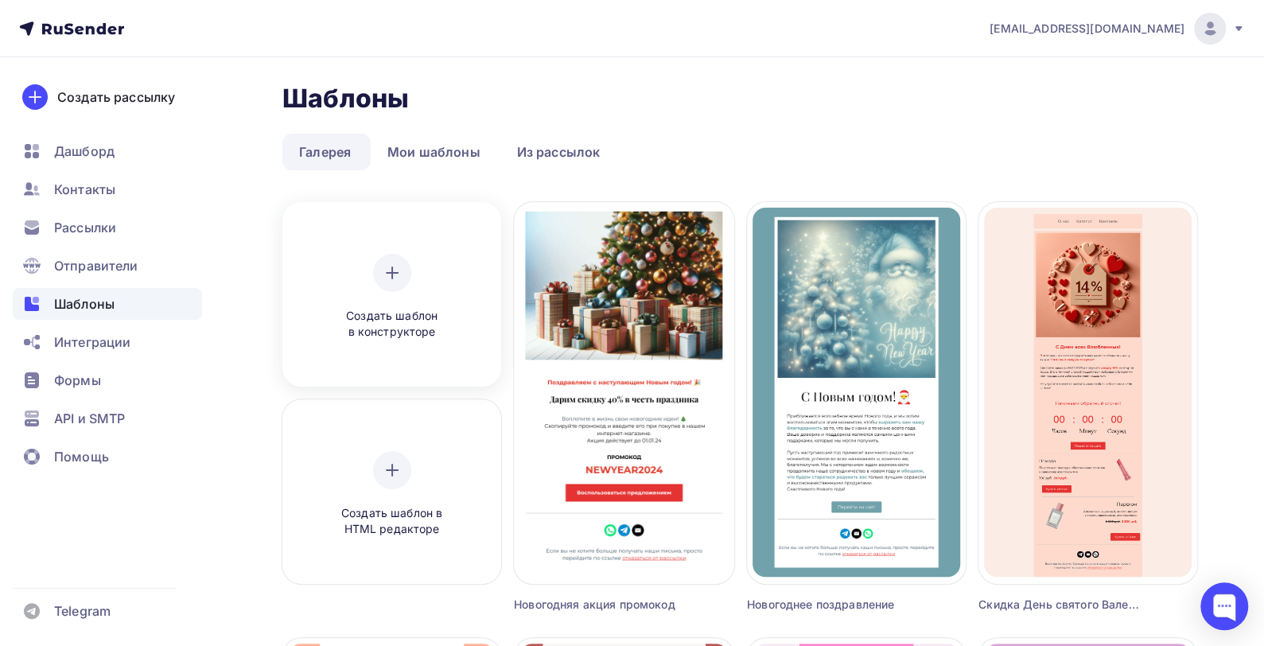
click at [388, 274] on icon at bounding box center [392, 272] width 19 height 19
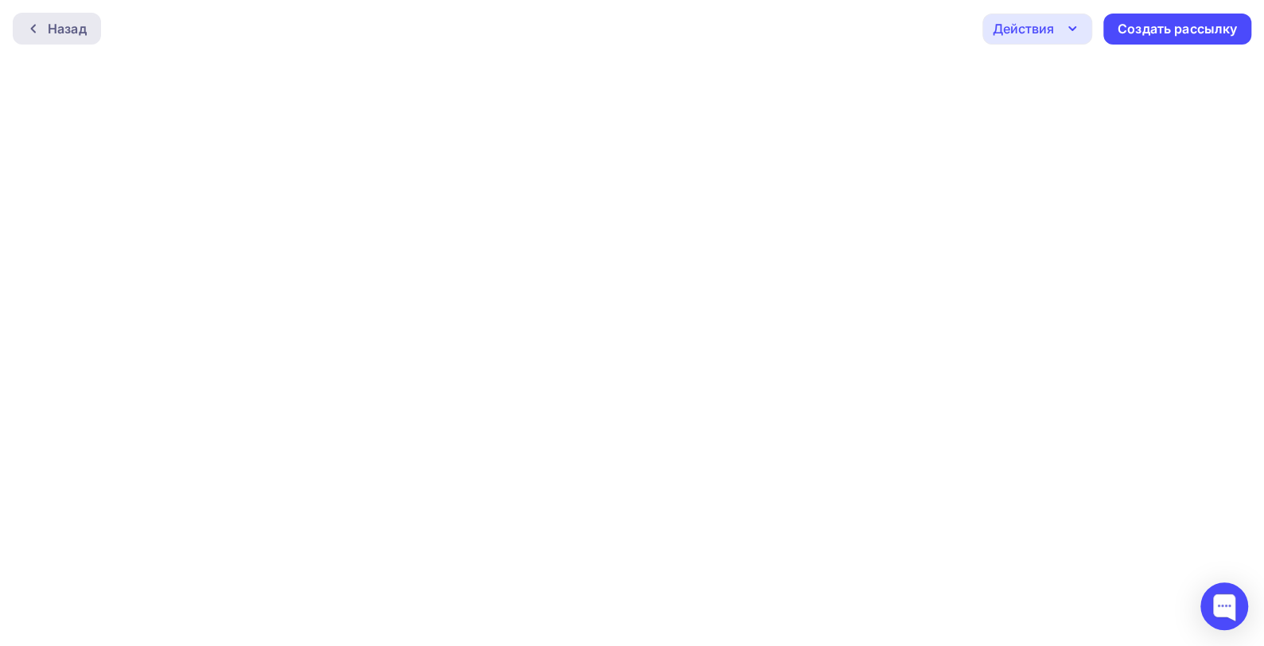
click at [68, 28] on div "Назад" at bounding box center [67, 28] width 39 height 19
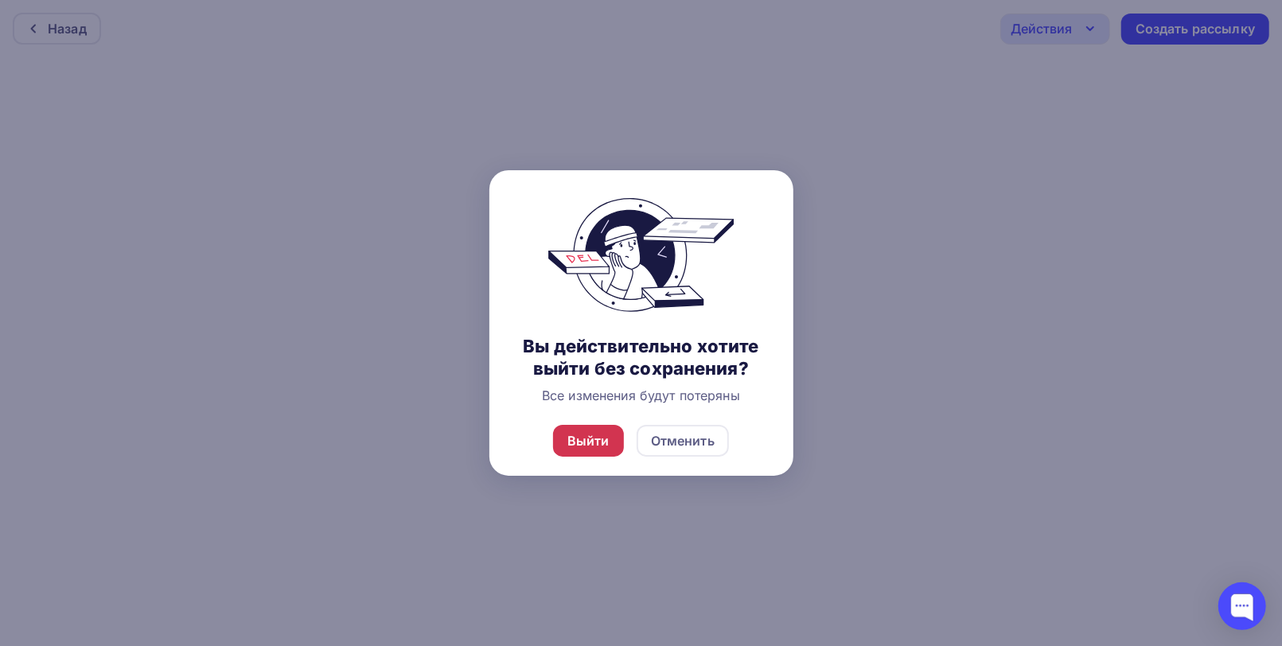
click at [604, 434] on div "Выйти" at bounding box center [588, 440] width 42 height 19
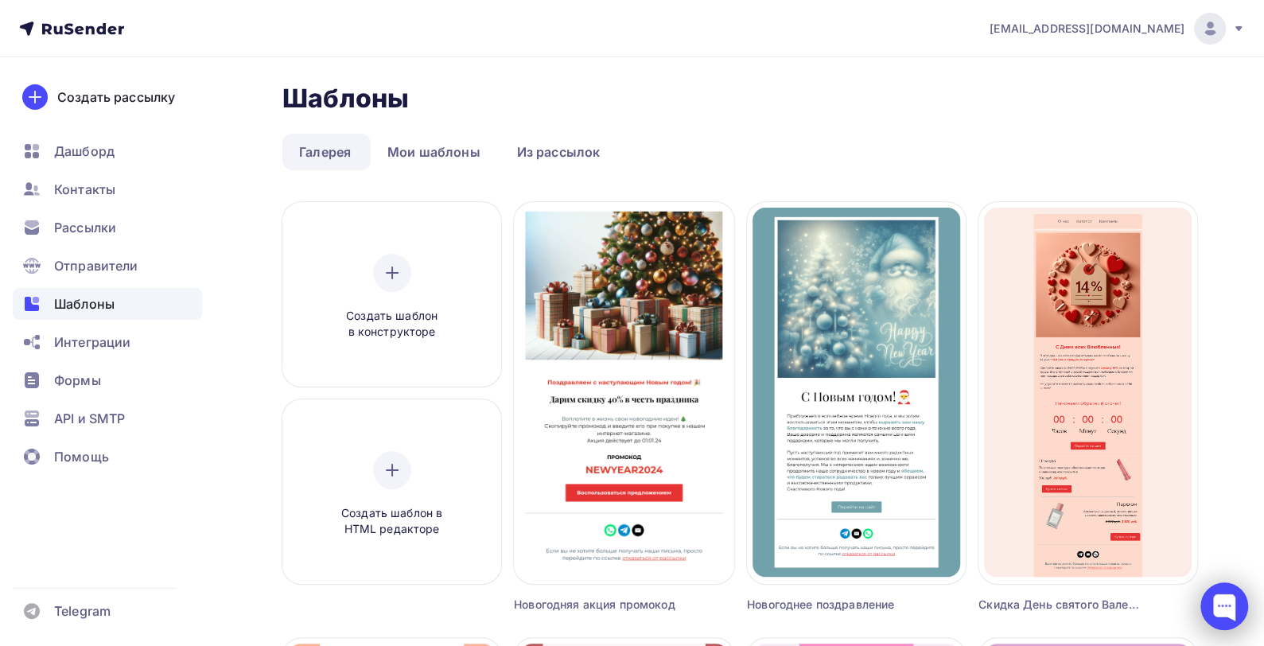
click at [1232, 594] on div at bounding box center [1225, 606] width 48 height 48
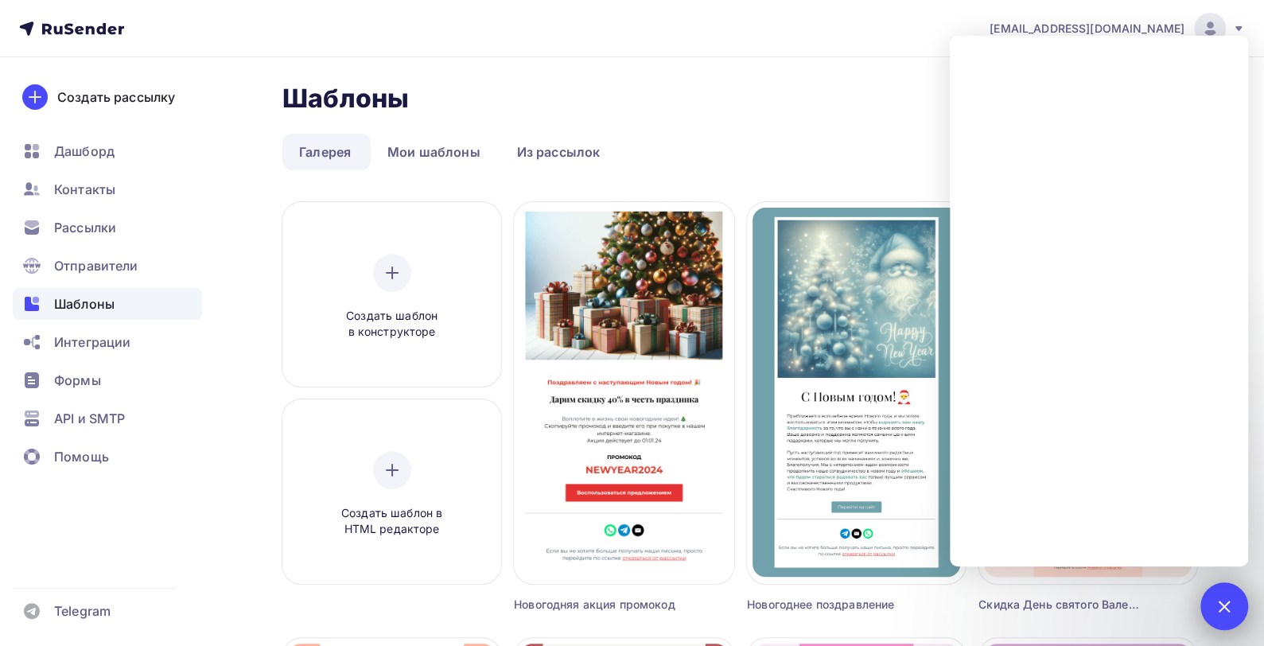
click at [1232, 594] on div "1" at bounding box center [1225, 606] width 48 height 48
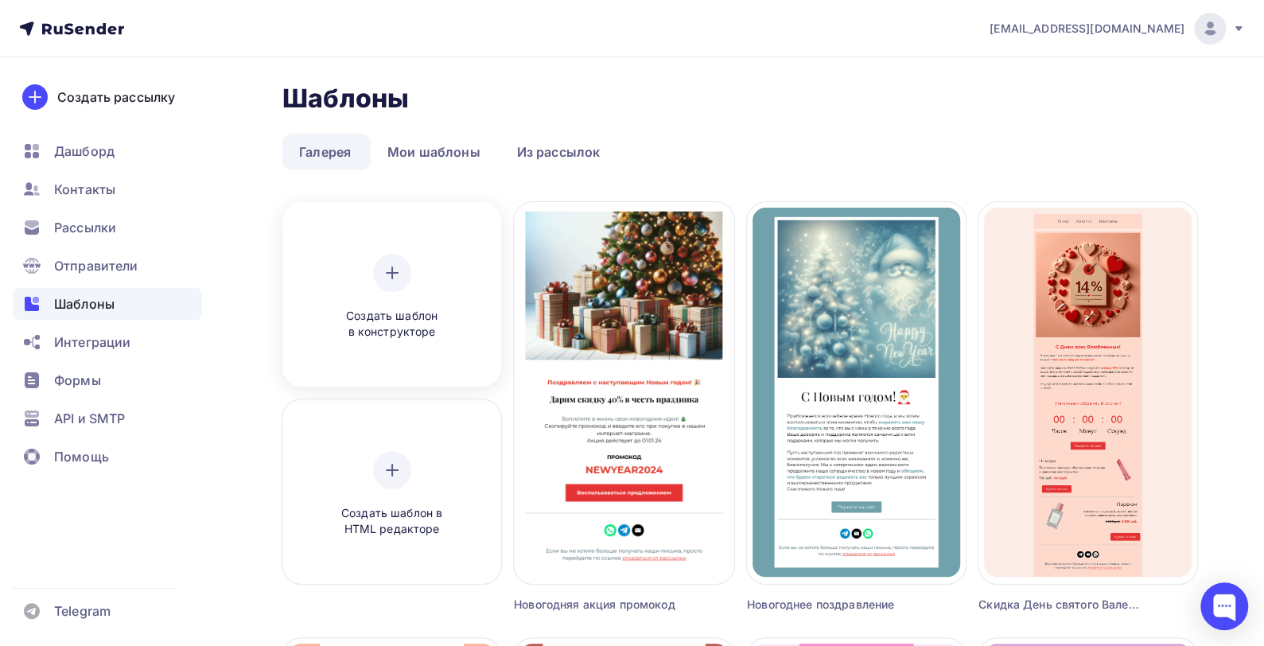
click at [392, 275] on icon at bounding box center [392, 272] width 0 height 11
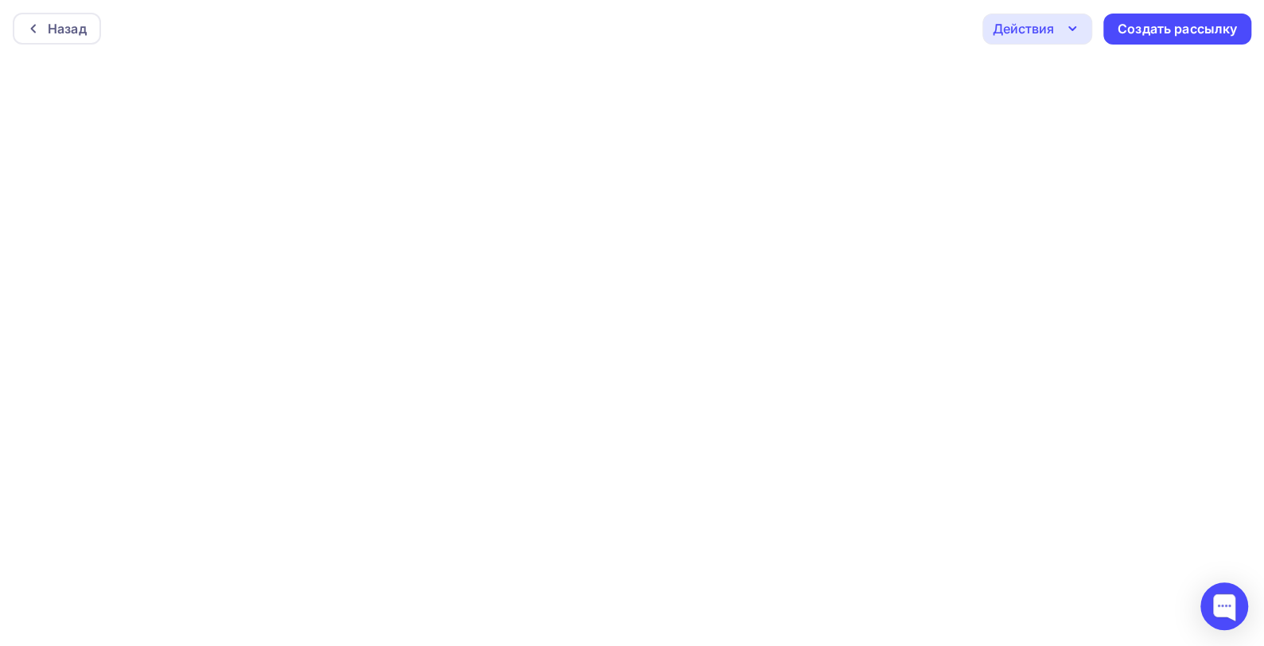
click at [1041, 33] on div "Действия" at bounding box center [1023, 28] width 61 height 19
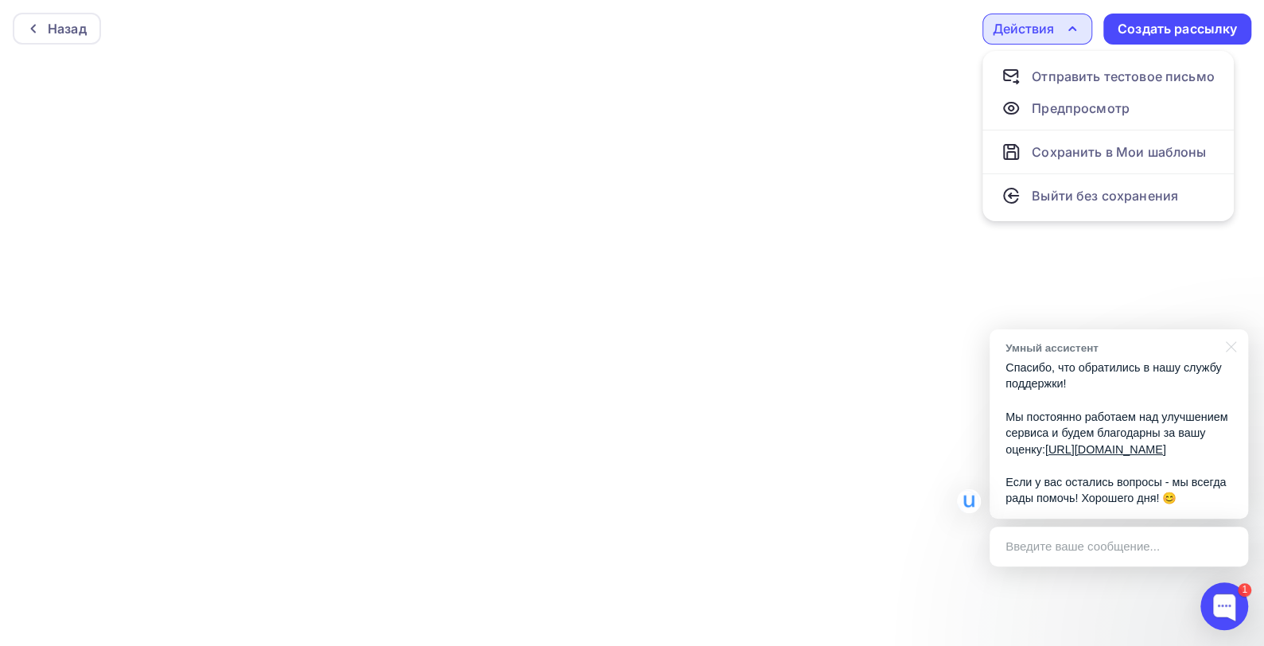
click at [1083, 474] on p "Спасибо, что обратились в нашу службу поддержки! Мы постоянно работаем над улуч…" at bounding box center [1119, 433] width 227 height 147
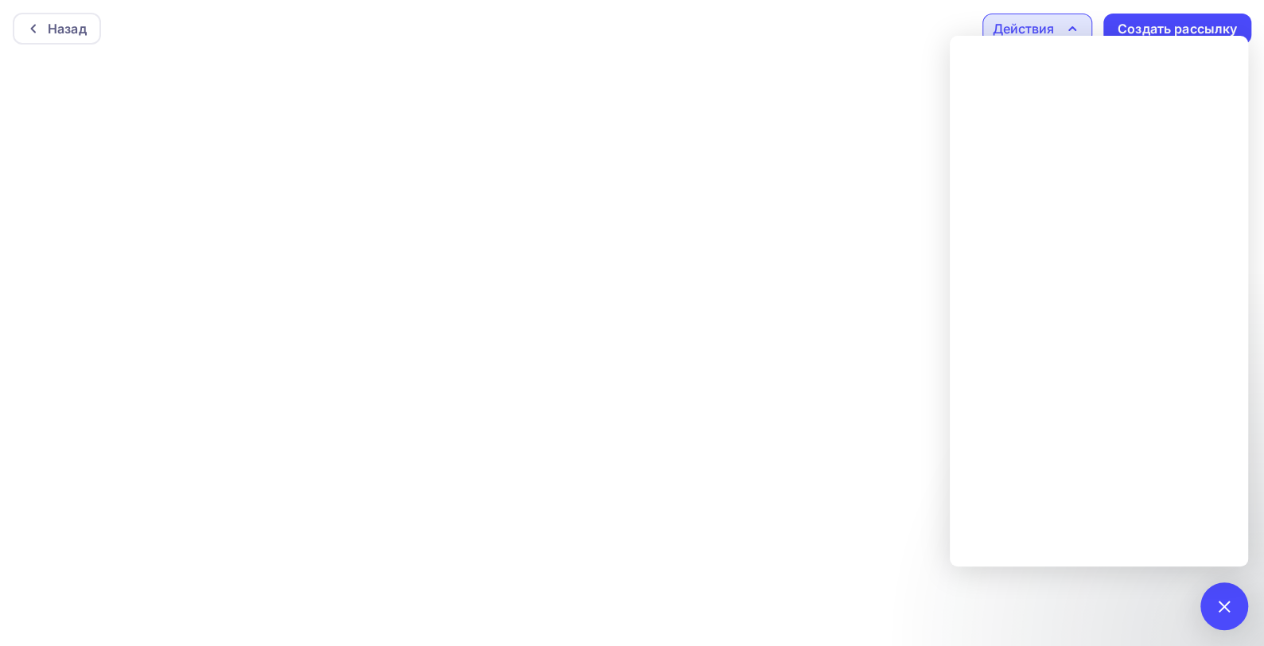
scroll to position [4, 0]
click at [1221, 613] on div at bounding box center [1223, 605] width 21 height 21
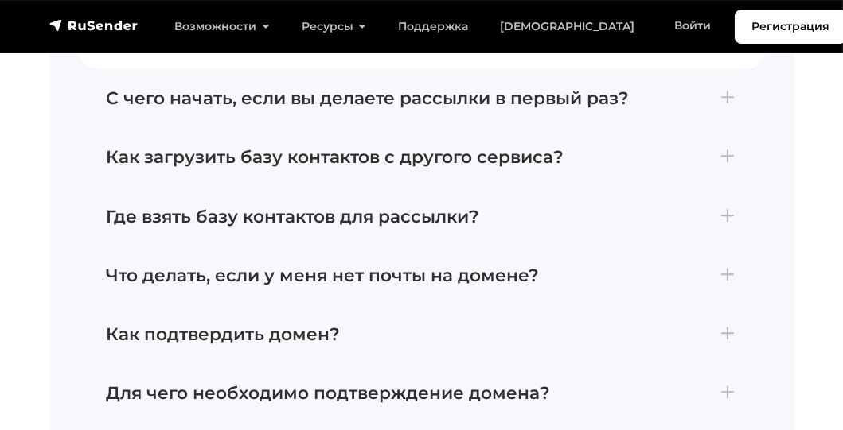
scroll to position [5410, 0]
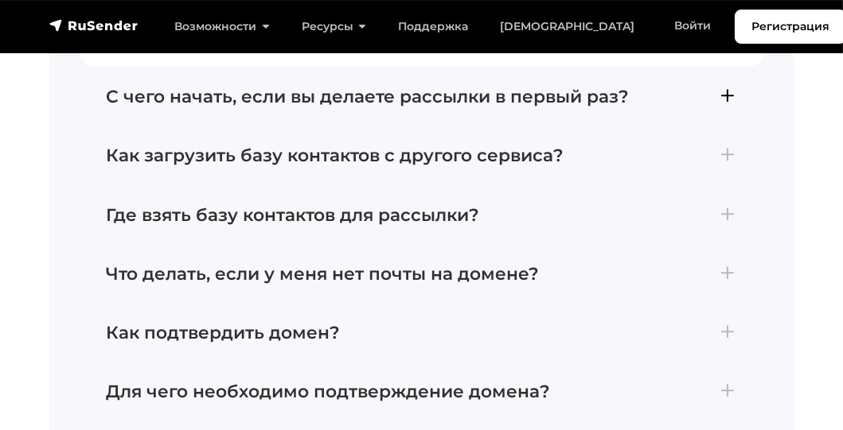
click at [725, 96] on h4 "С чего начать, если вы делаете рассылки в первый раз?" at bounding box center [422, 96] width 630 height 21
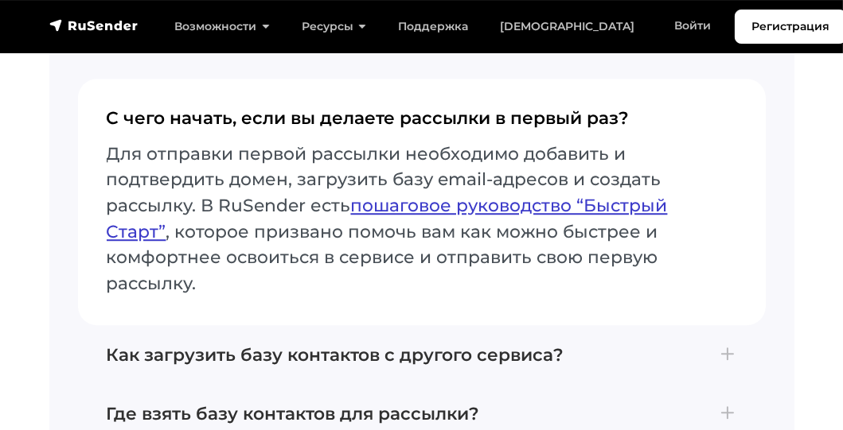
scroll to position [5251, 0]
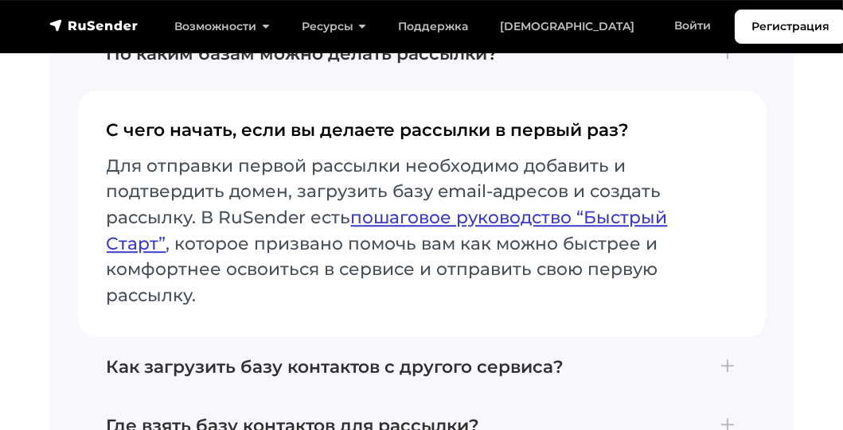
click at [597, 218] on link "пошаговое руководство “Быстрый Старт”" at bounding box center [387, 230] width 561 height 47
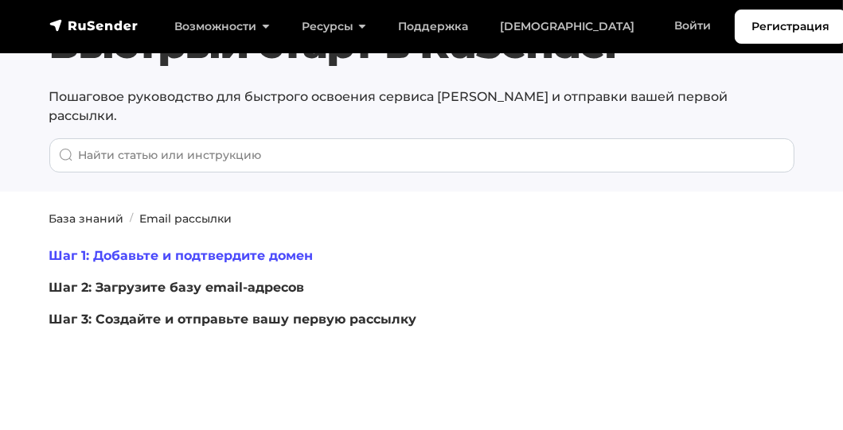
click at [267, 248] on link "Шаг 1: Добавьте и подтвердите домен" at bounding box center [181, 255] width 264 height 15
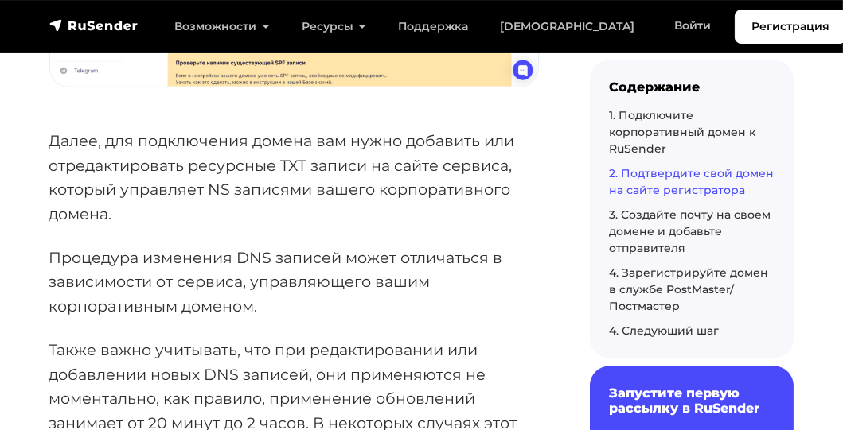
scroll to position [2387, 0]
